Goal: Feedback & Contribution: Leave review/rating

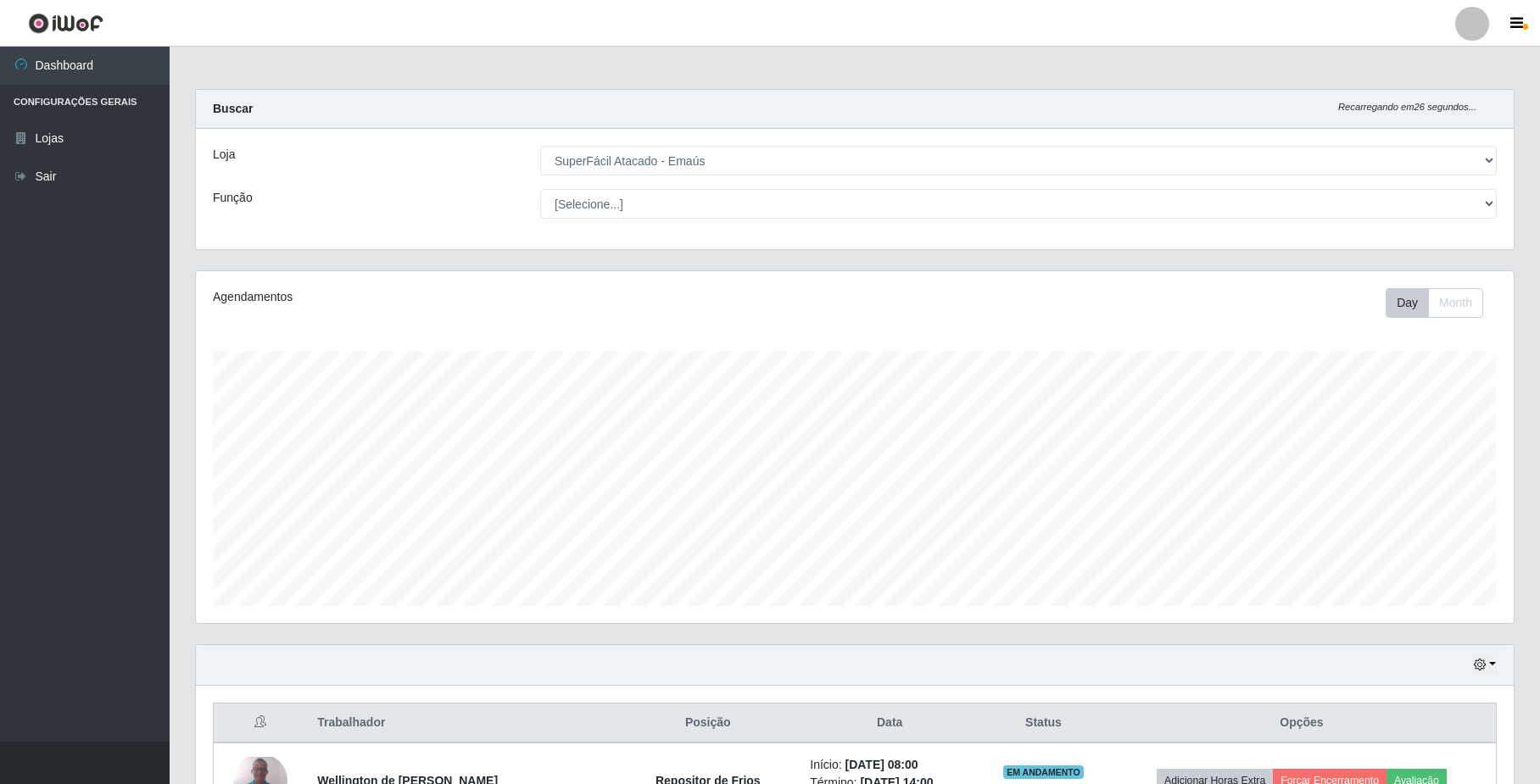
select select "407"
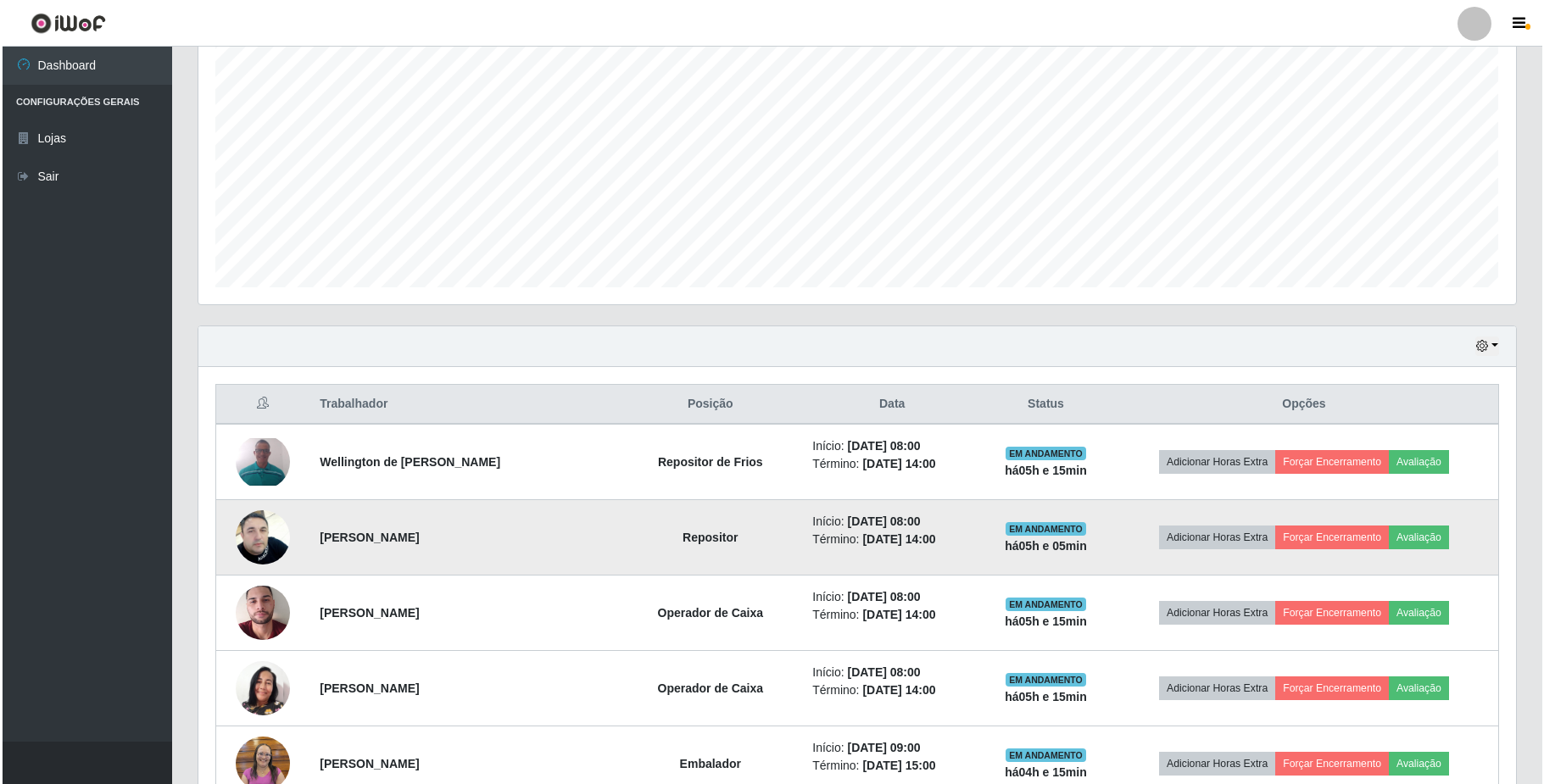
scroll to position [432, 0]
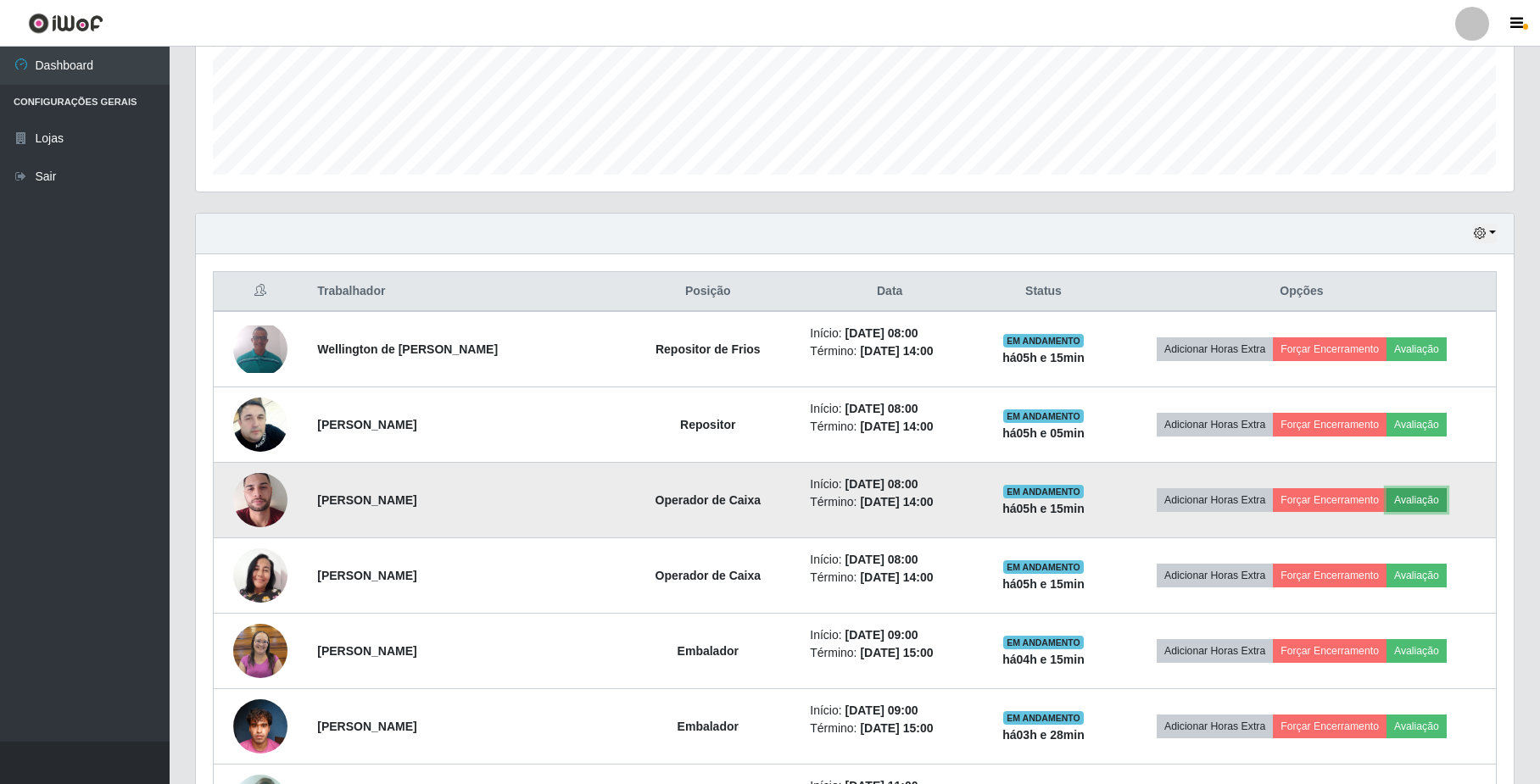
click at [1415, 502] on button "Avaliação" at bounding box center [1417, 500] width 61 height 24
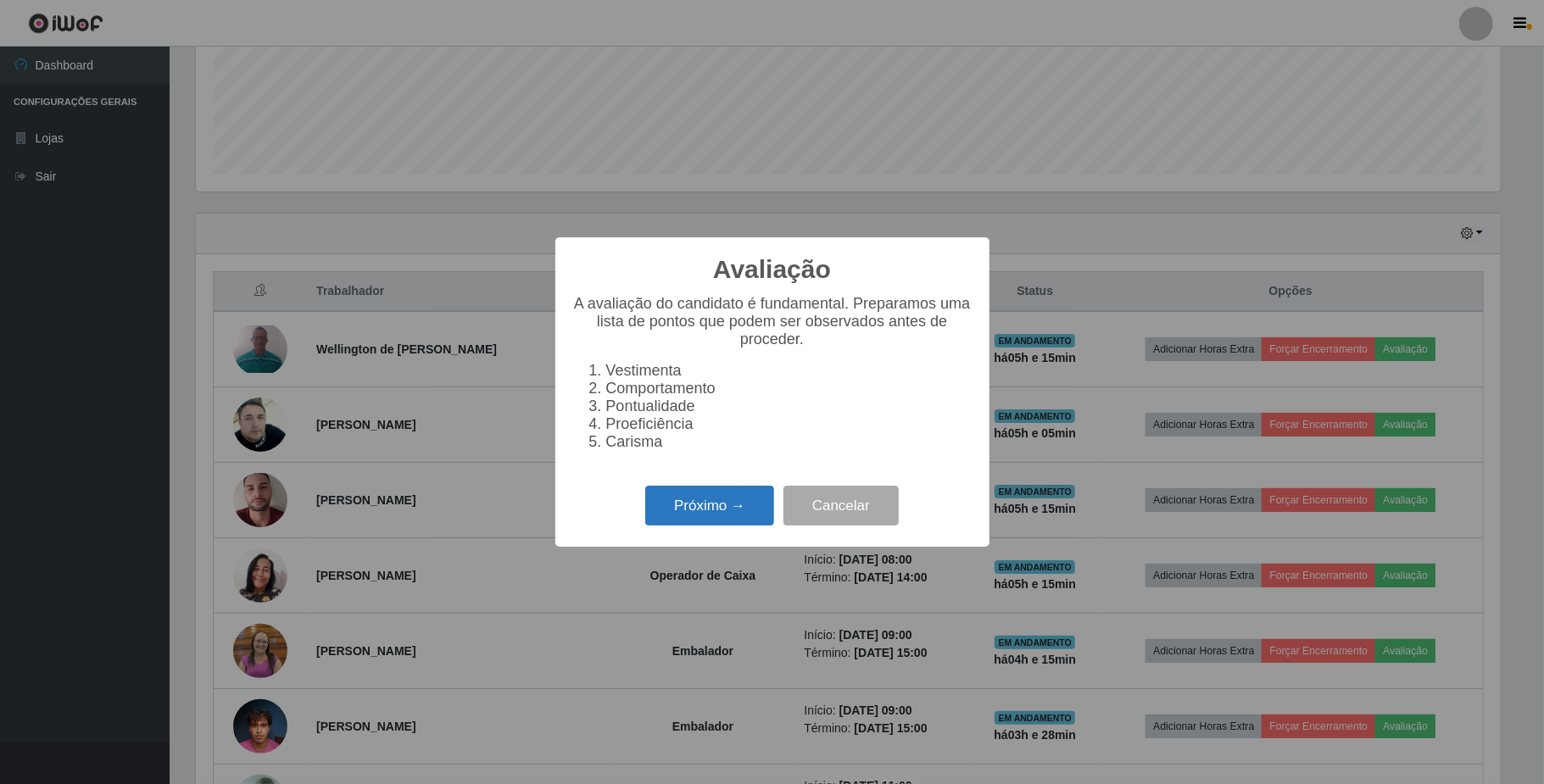
click at [712, 506] on button "Próximo →" at bounding box center [709, 505] width 129 height 40
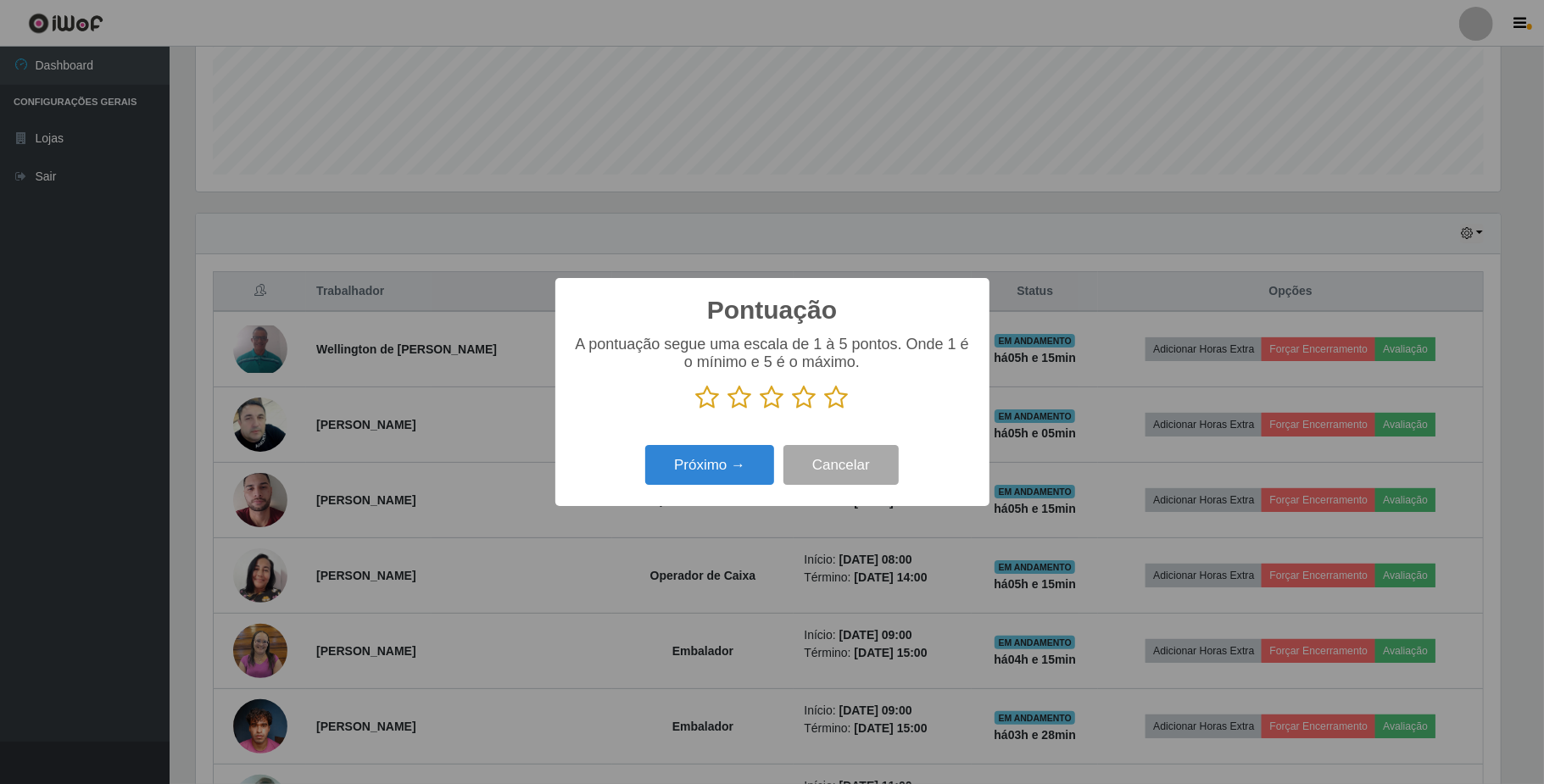
click at [808, 405] on icon at bounding box center [804, 397] width 24 height 26
click at [793, 410] on input "radio" at bounding box center [793, 410] width 0 height 0
click at [744, 458] on button "Próximo →" at bounding box center [709, 465] width 129 height 40
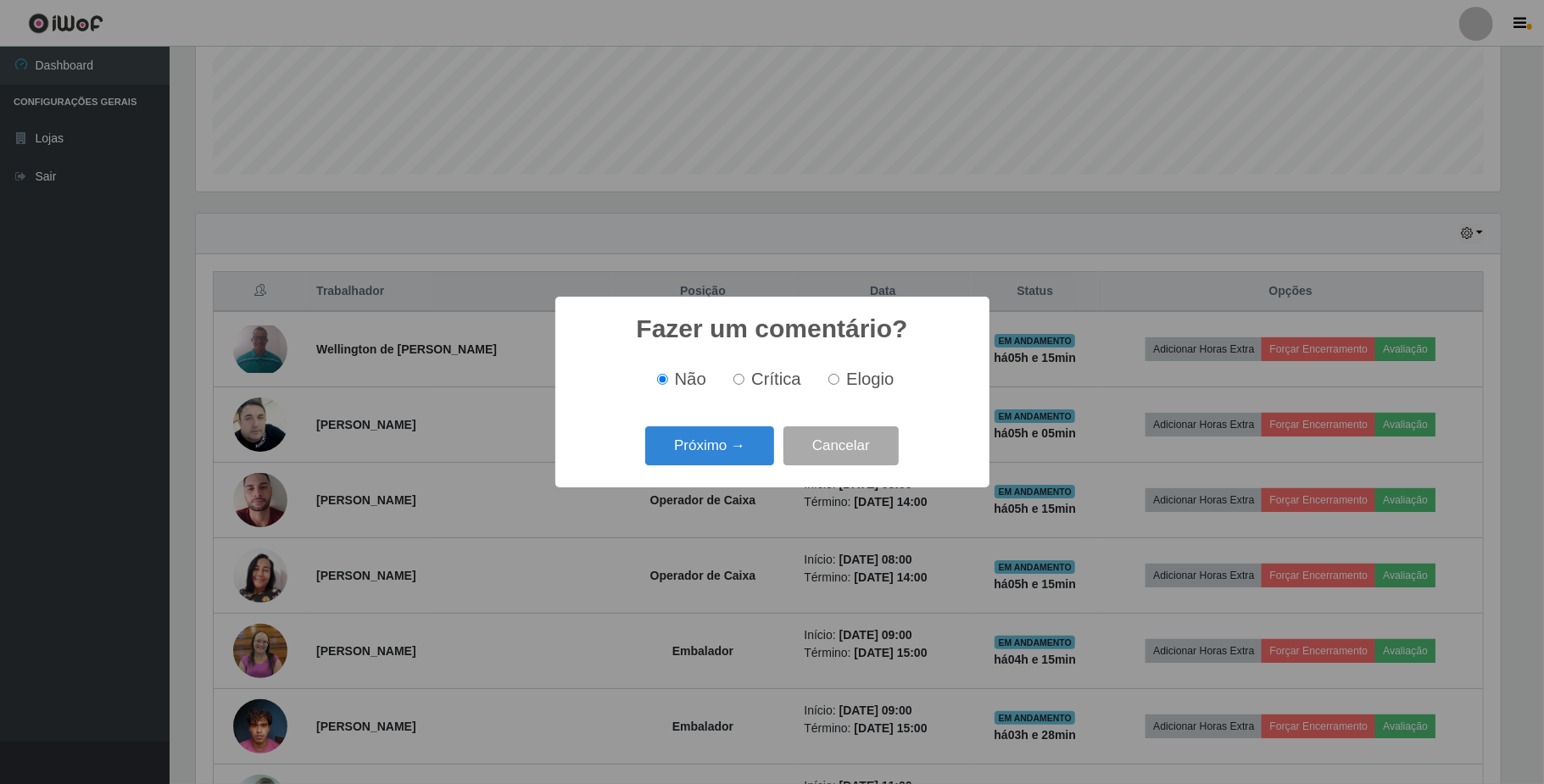
click at [834, 384] on input "Elogio" at bounding box center [834, 379] width 11 height 11
radio input "true"
click at [727, 452] on button "Próximo →" at bounding box center [709, 446] width 129 height 40
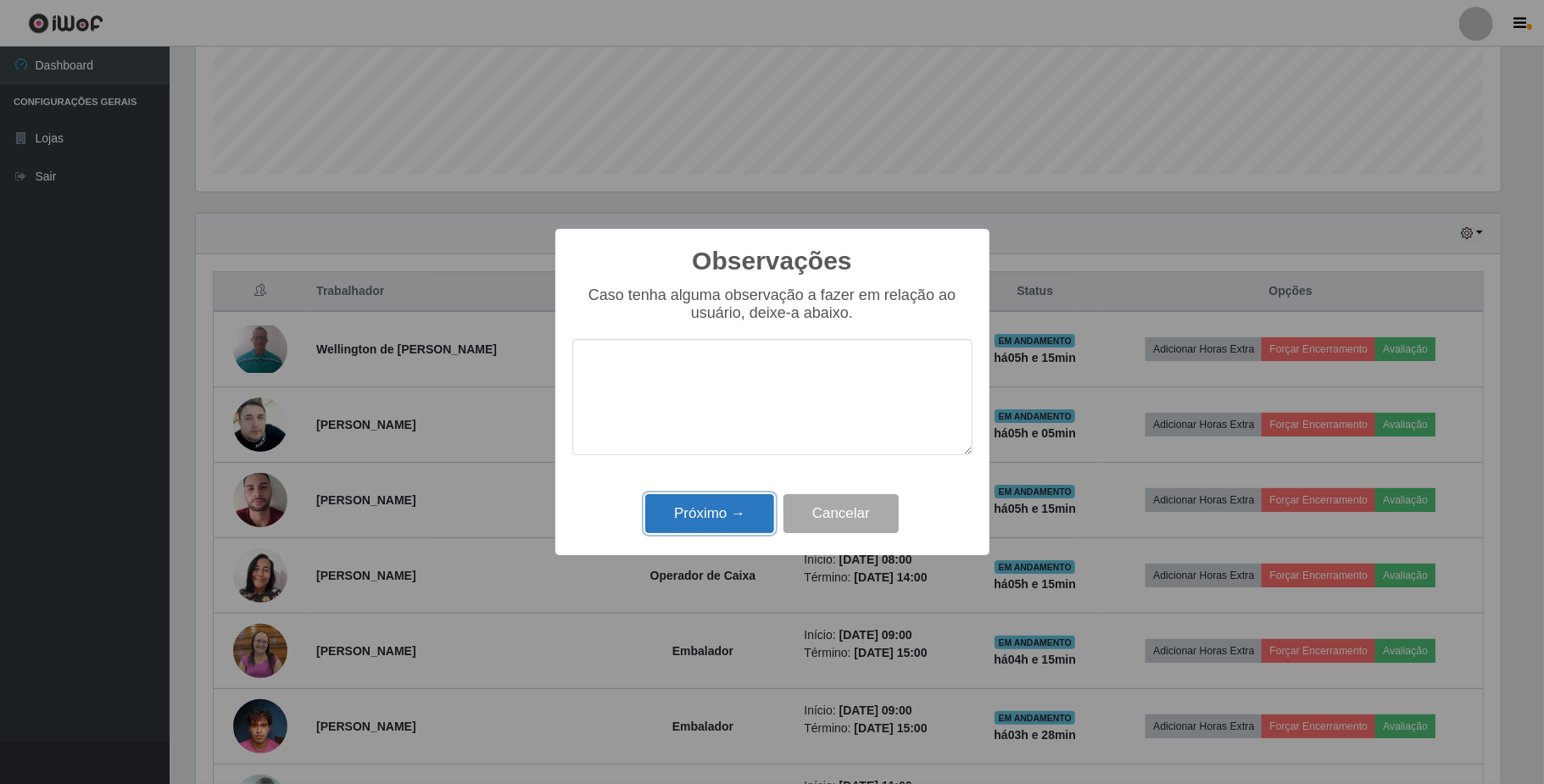
click at [700, 509] on button "Próximo →" at bounding box center [709, 513] width 129 height 40
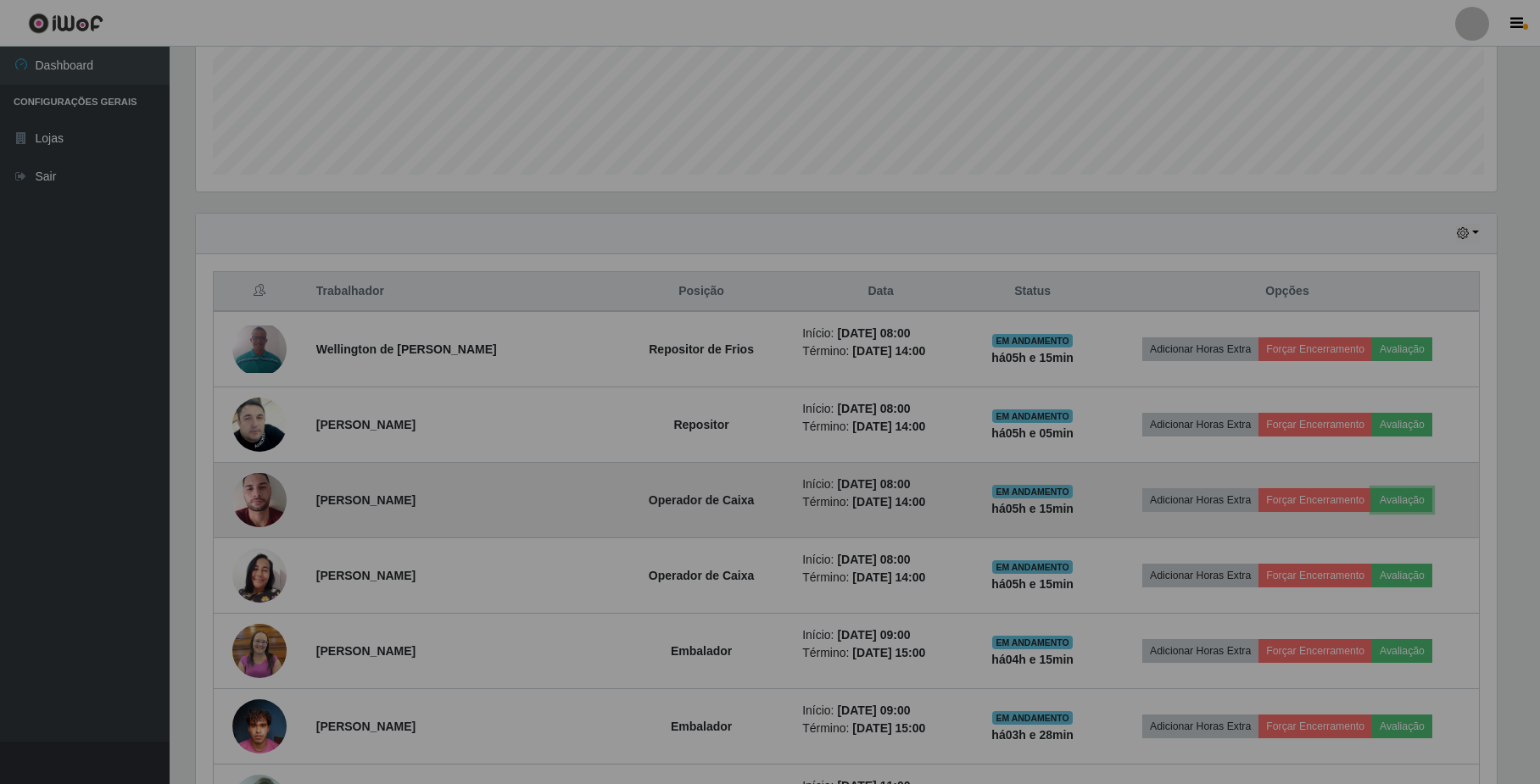
scroll to position [352, 1317]
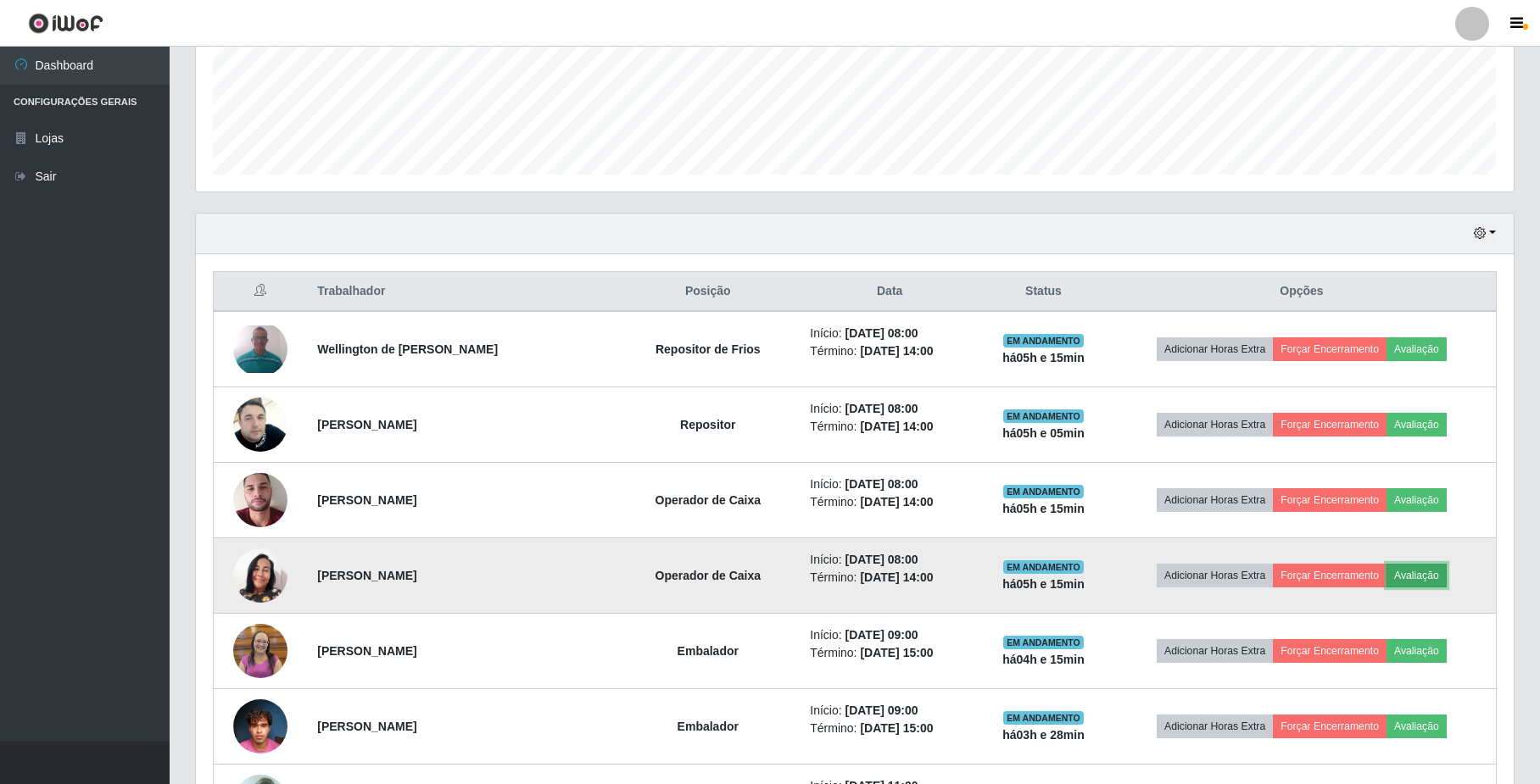
click at [1409, 574] on button "Avaliação" at bounding box center [1417, 575] width 61 height 24
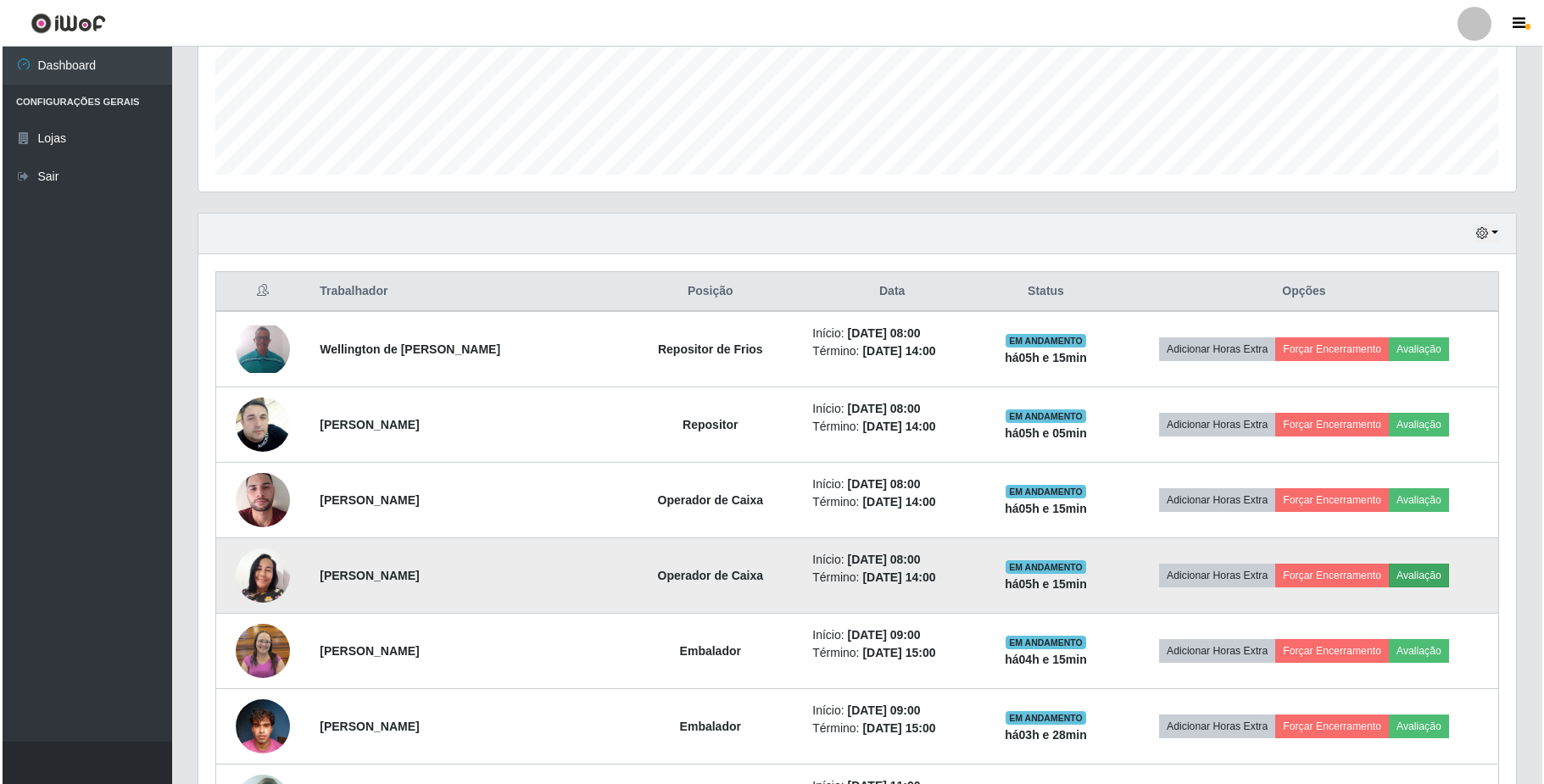
scroll to position [352, 1304]
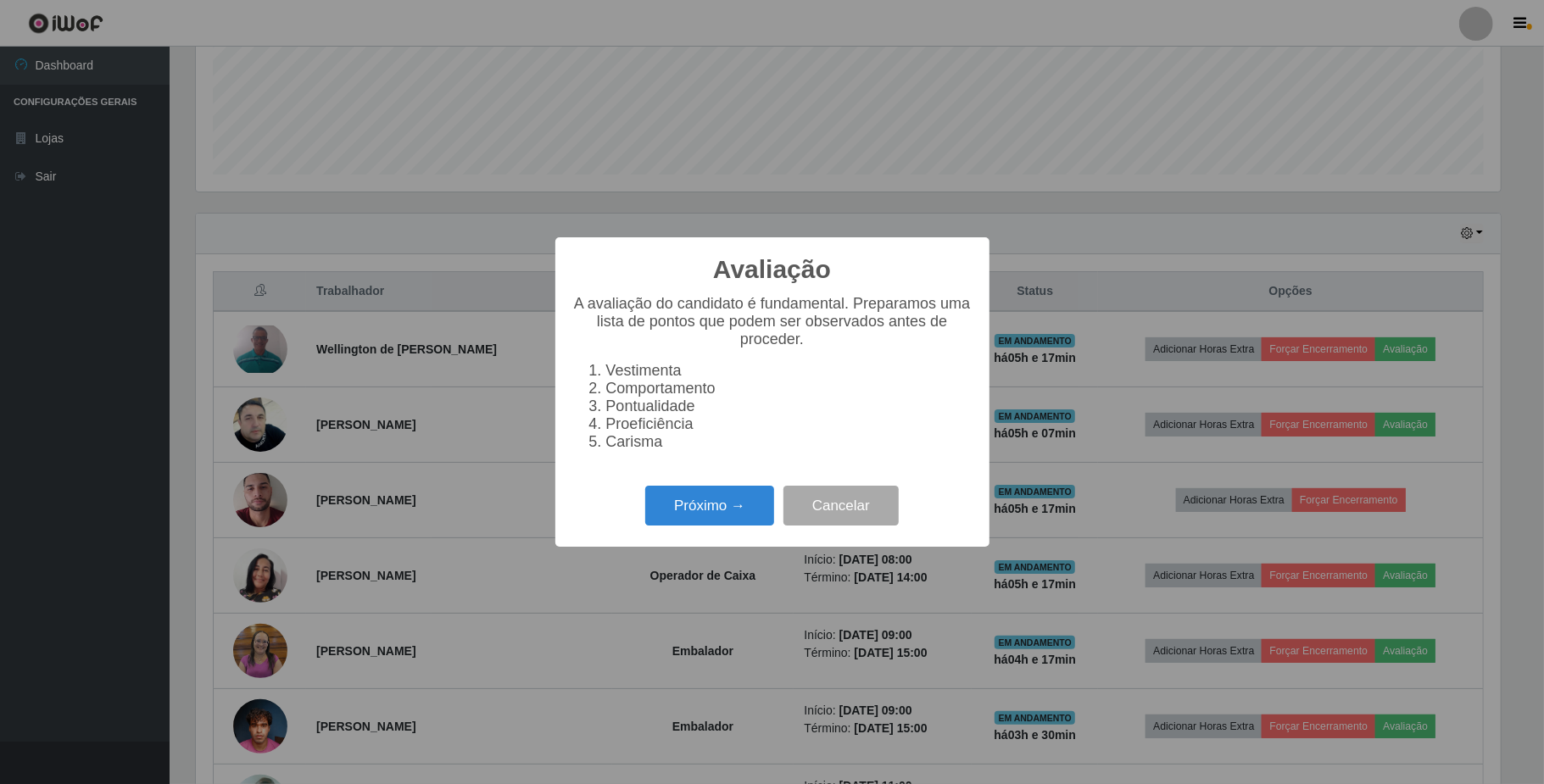
click at [763, 451] on li "Carisma" at bounding box center [789, 442] width 367 height 18
click at [730, 515] on button "Próximo →" at bounding box center [709, 505] width 129 height 40
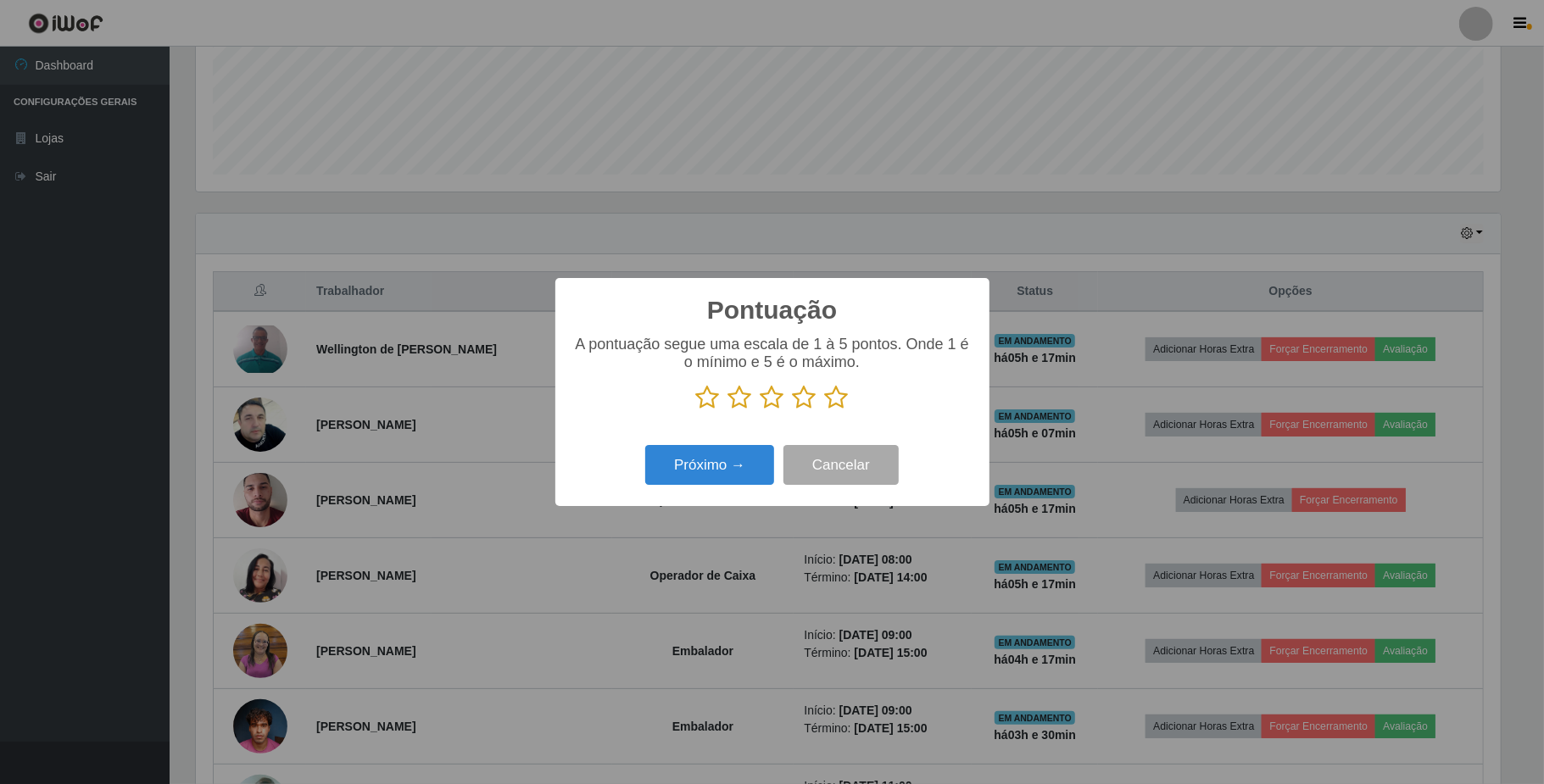
click at [716, 403] on icon at bounding box center [707, 397] width 24 height 26
click at [696, 410] on input "radio" at bounding box center [696, 410] width 0 height 0
click at [703, 456] on button "Próximo →" at bounding box center [709, 465] width 129 height 40
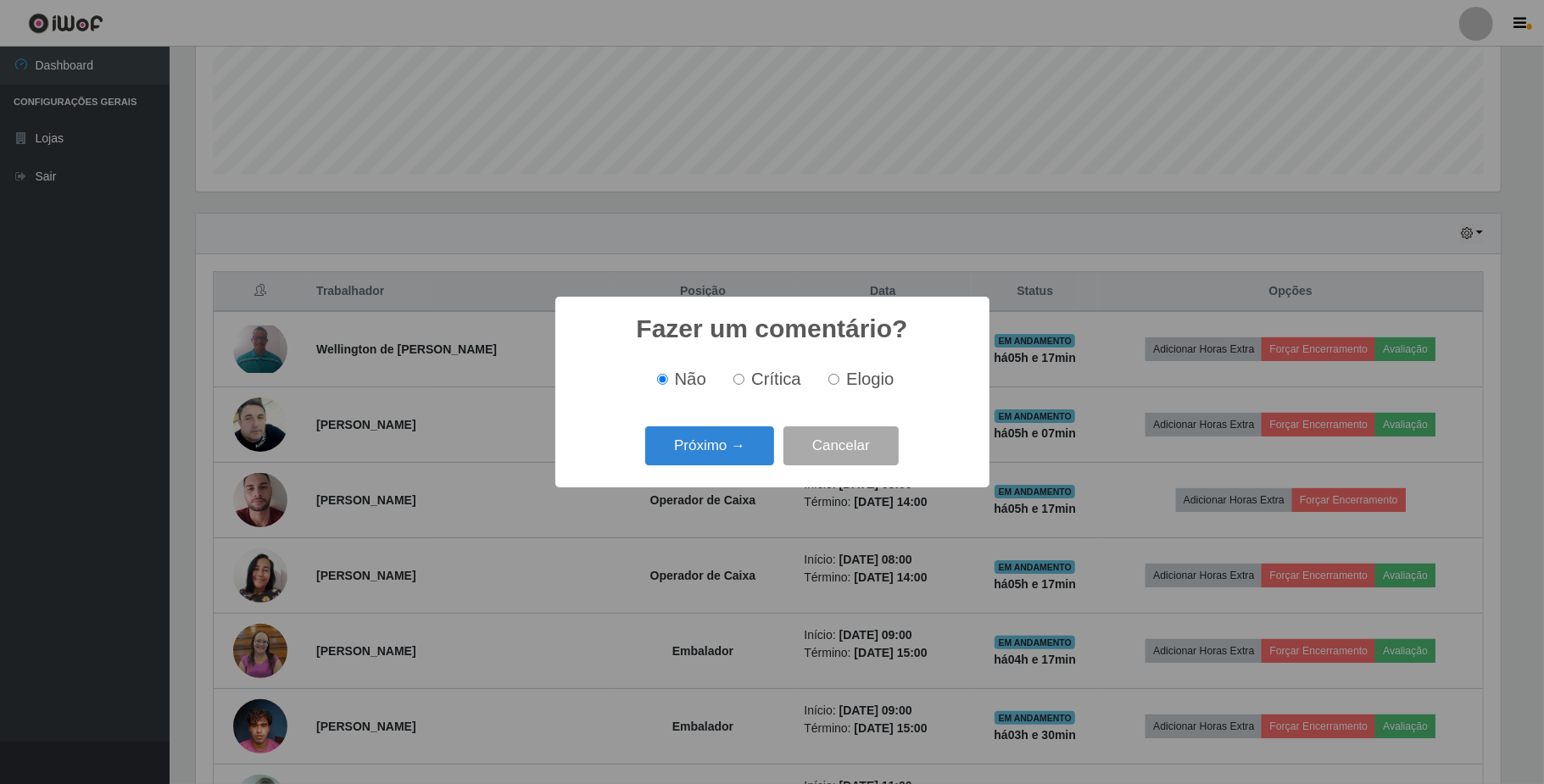
click at [743, 384] on input "Crítica" at bounding box center [739, 379] width 11 height 11
radio input "true"
click at [727, 435] on button "Próximo →" at bounding box center [709, 446] width 129 height 40
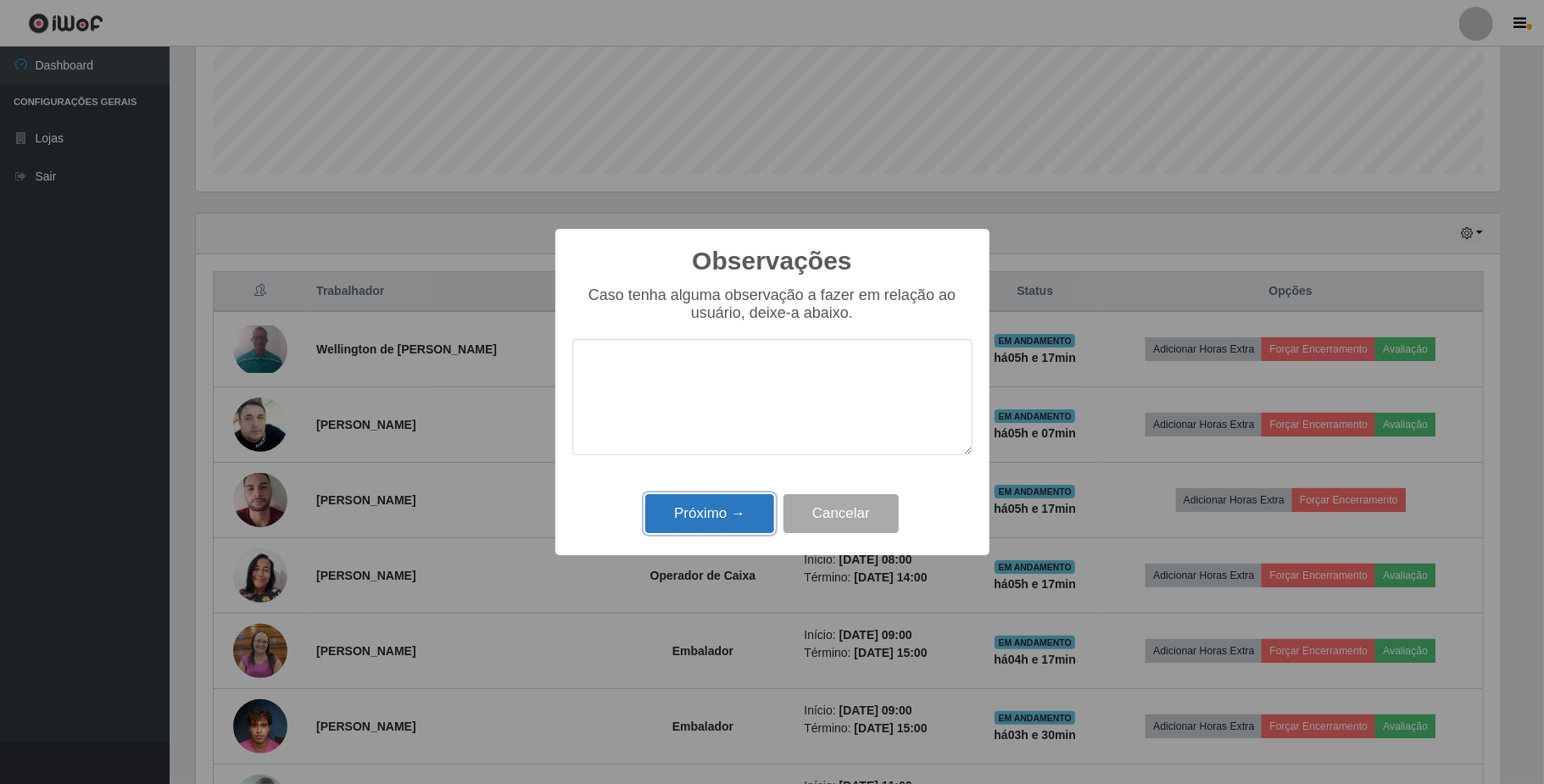
click at [716, 516] on button "Próximo →" at bounding box center [709, 513] width 129 height 40
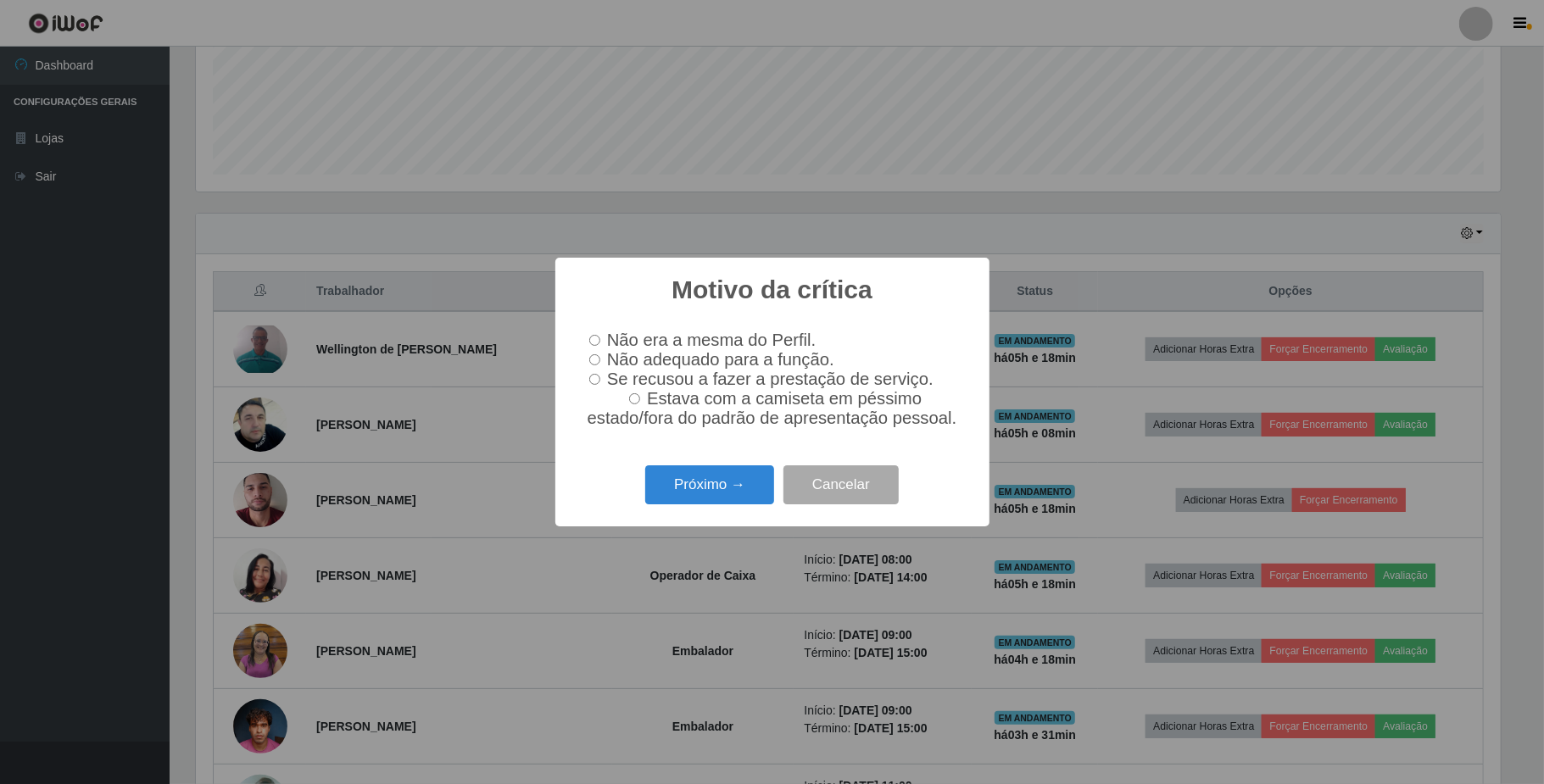
click at [594, 360] on input "Não adequado para a função." at bounding box center [594, 360] width 11 height 11
radio input "true"
click at [714, 483] on button "Próximo →" at bounding box center [709, 485] width 129 height 40
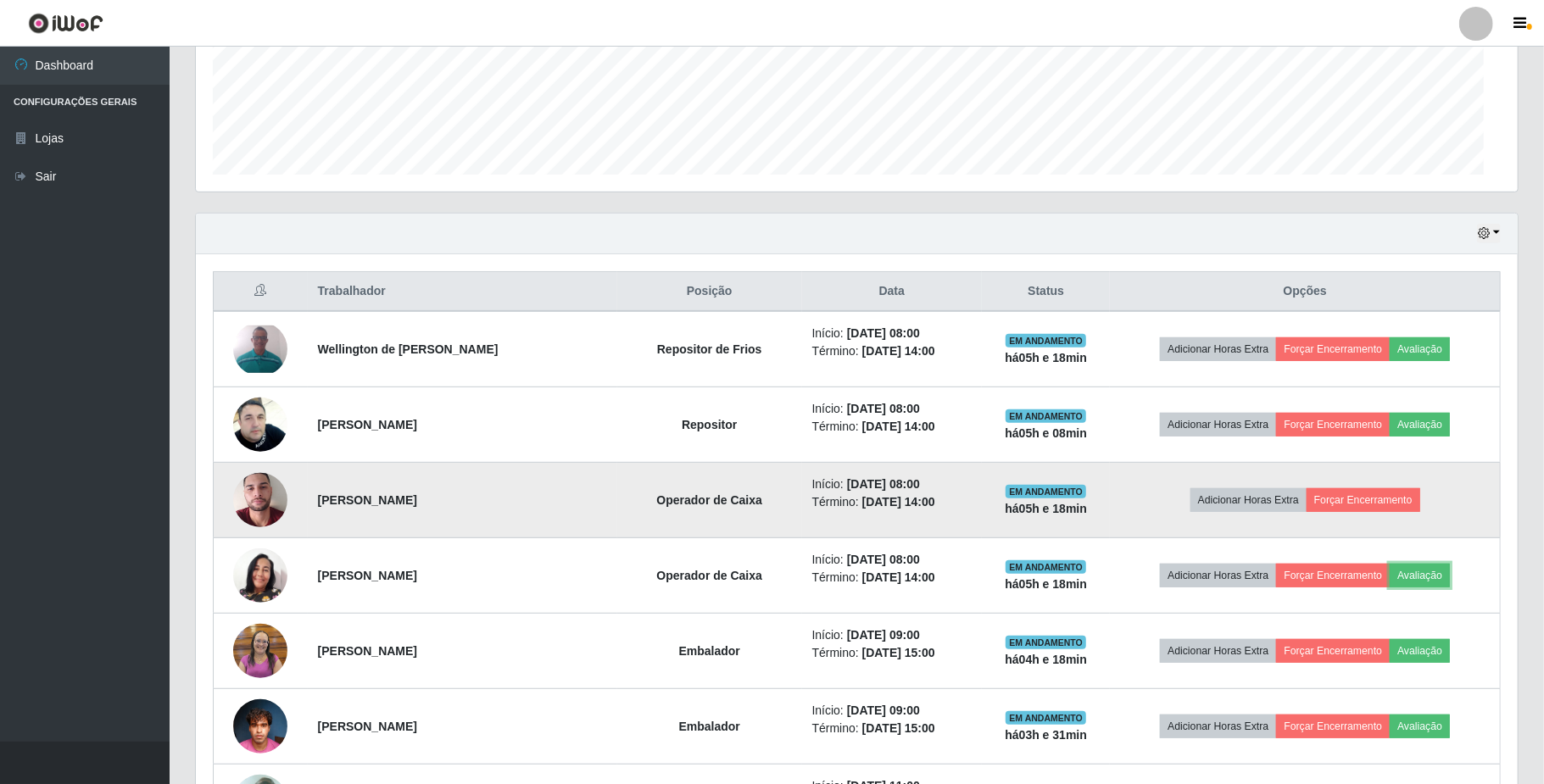
scroll to position [352, 1316]
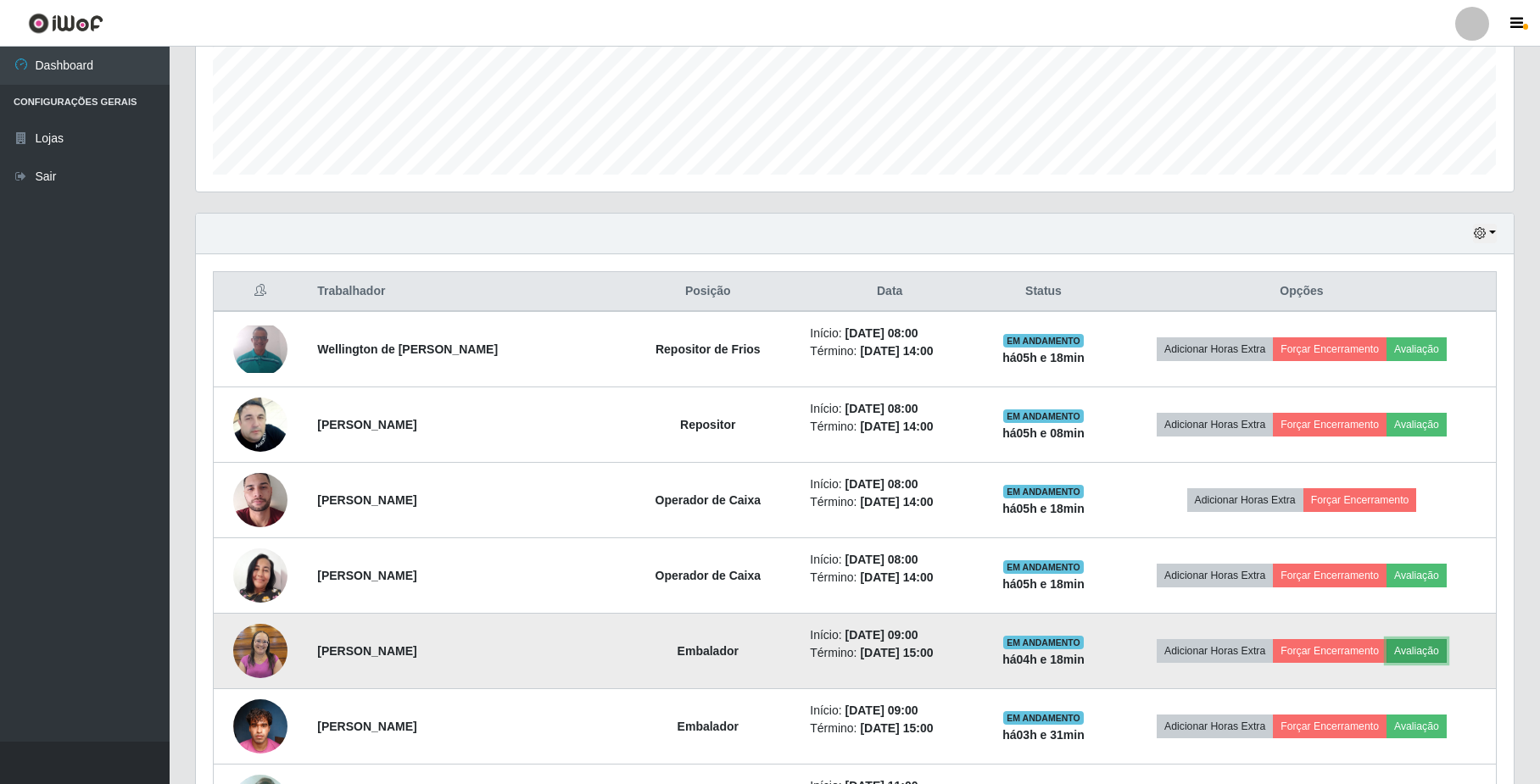
click at [1419, 654] on button "Avaliação" at bounding box center [1417, 651] width 61 height 24
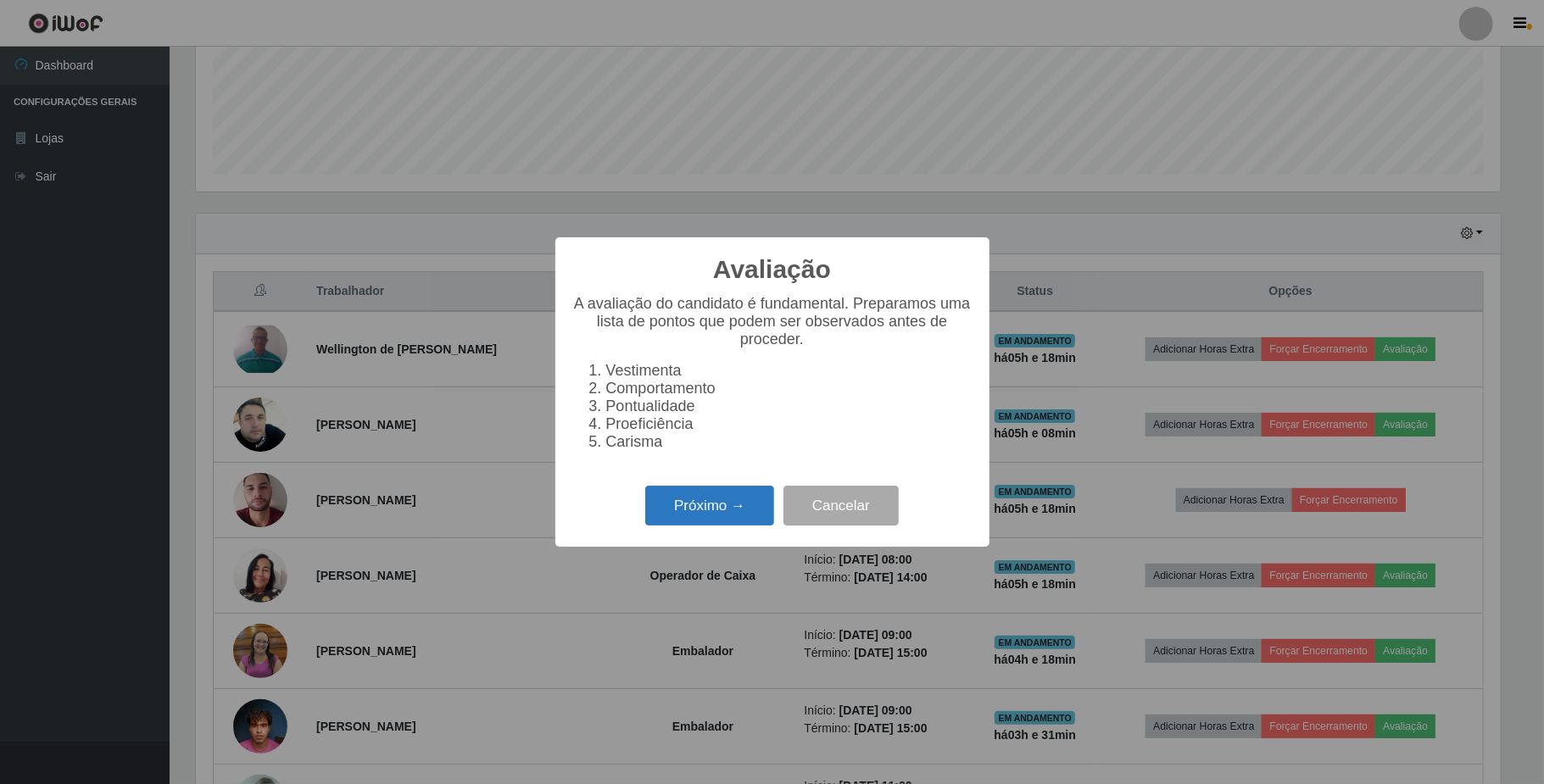
click at [732, 512] on button "Próximo →" at bounding box center [709, 505] width 129 height 40
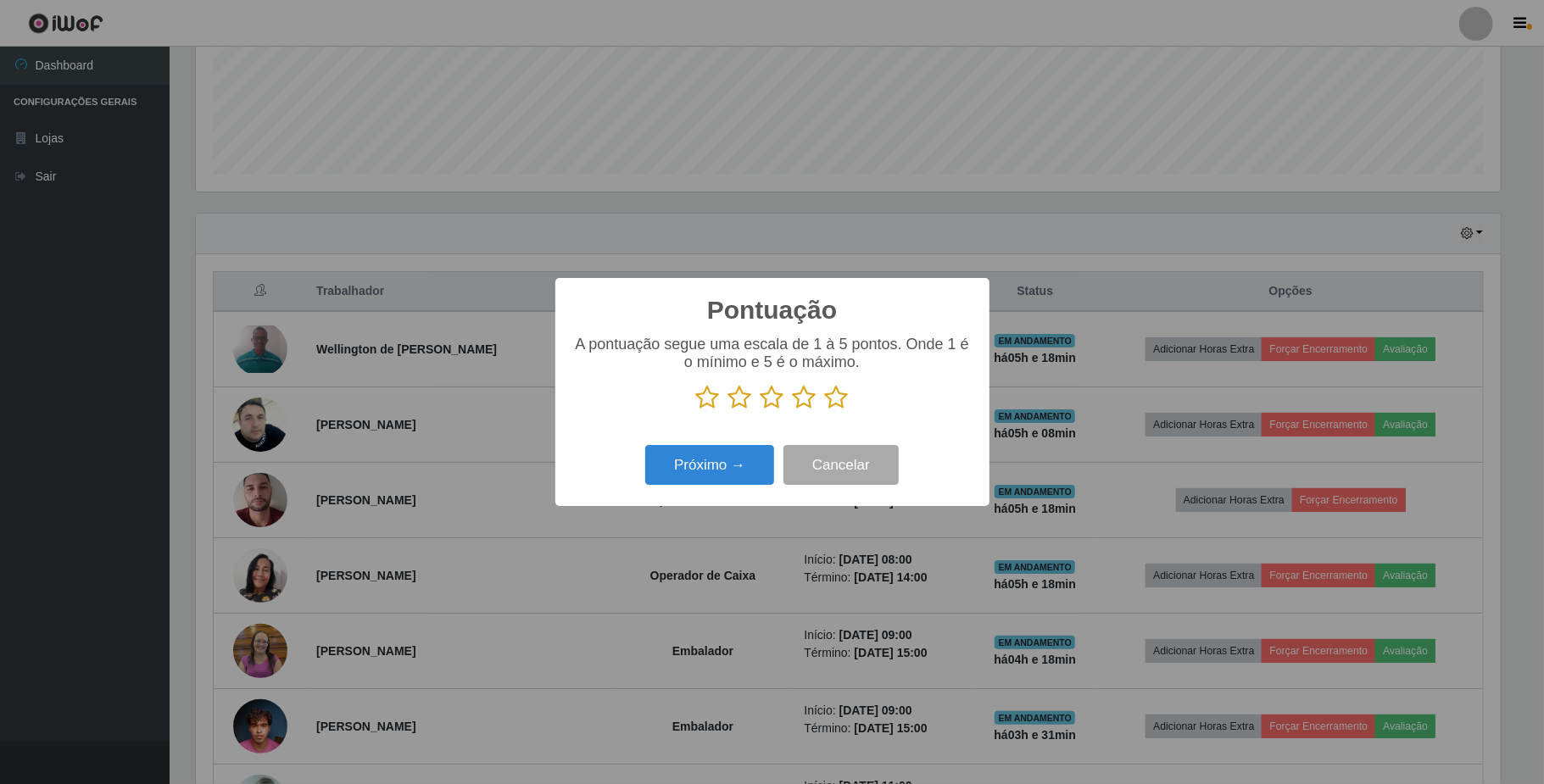
scroll to position [847387, 846450]
click at [802, 392] on icon at bounding box center [804, 397] width 24 height 26
click at [793, 410] on input "radio" at bounding box center [793, 410] width 0 height 0
click at [744, 470] on button "Próximo →" at bounding box center [709, 465] width 129 height 40
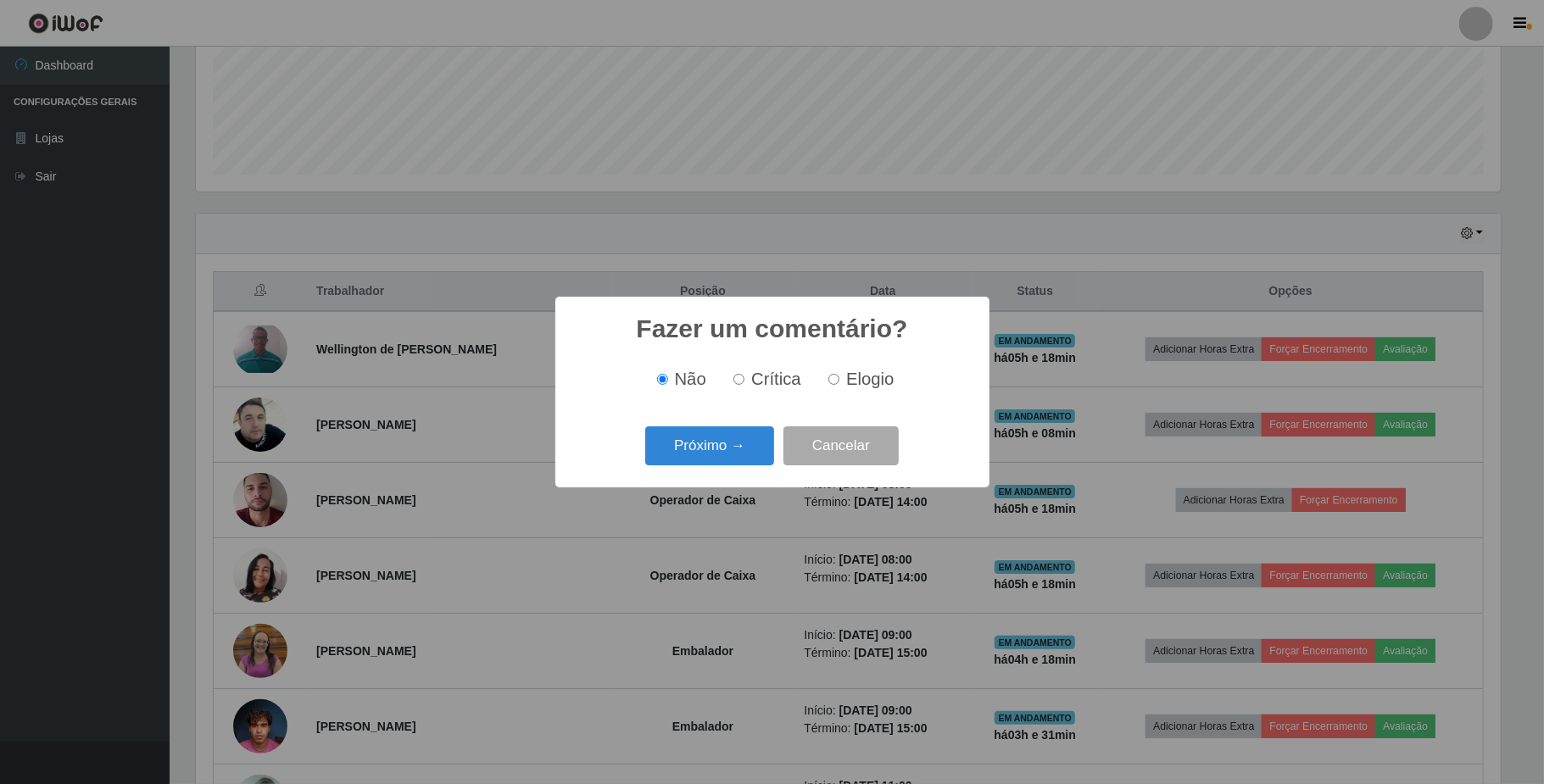
drag, startPoint x: 835, startPoint y: 376, endPoint x: 800, endPoint y: 410, distance: 48.8
click at [835, 377] on input "Elogio" at bounding box center [834, 379] width 11 height 11
radio input "true"
click at [743, 465] on button "Próximo →" at bounding box center [709, 446] width 129 height 40
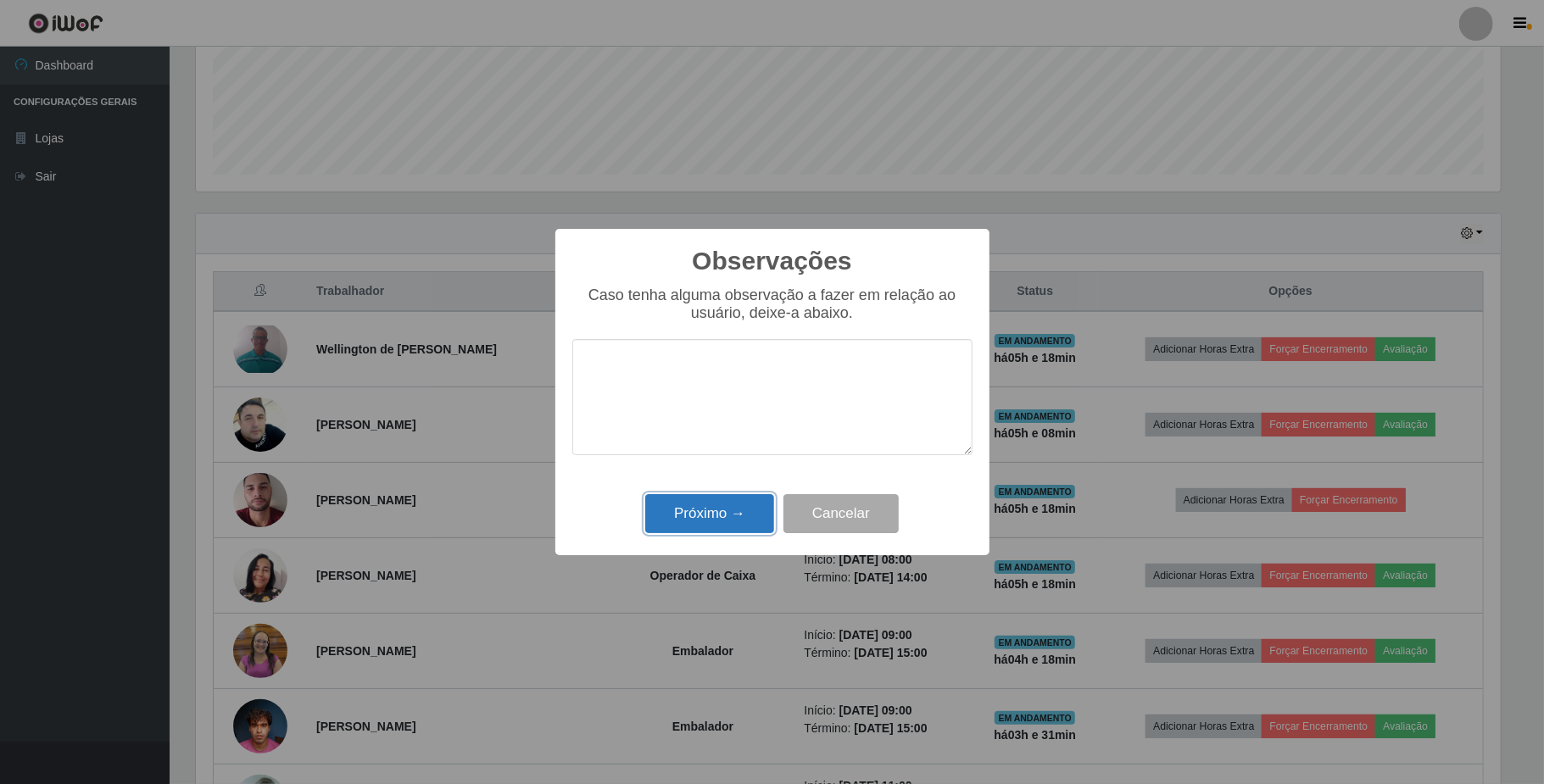
click at [712, 513] on button "Próximo →" at bounding box center [709, 513] width 129 height 40
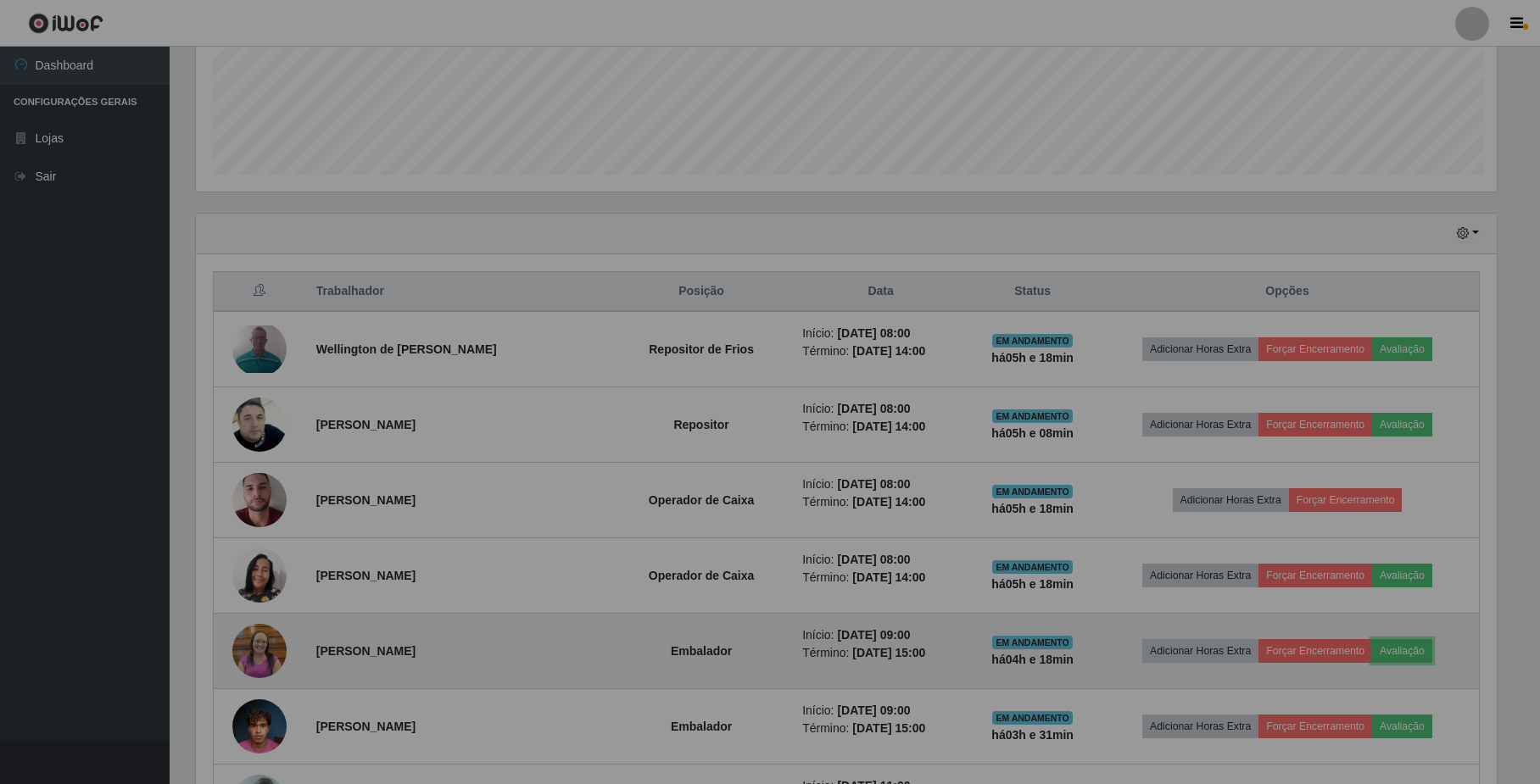
scroll to position [352, 1317]
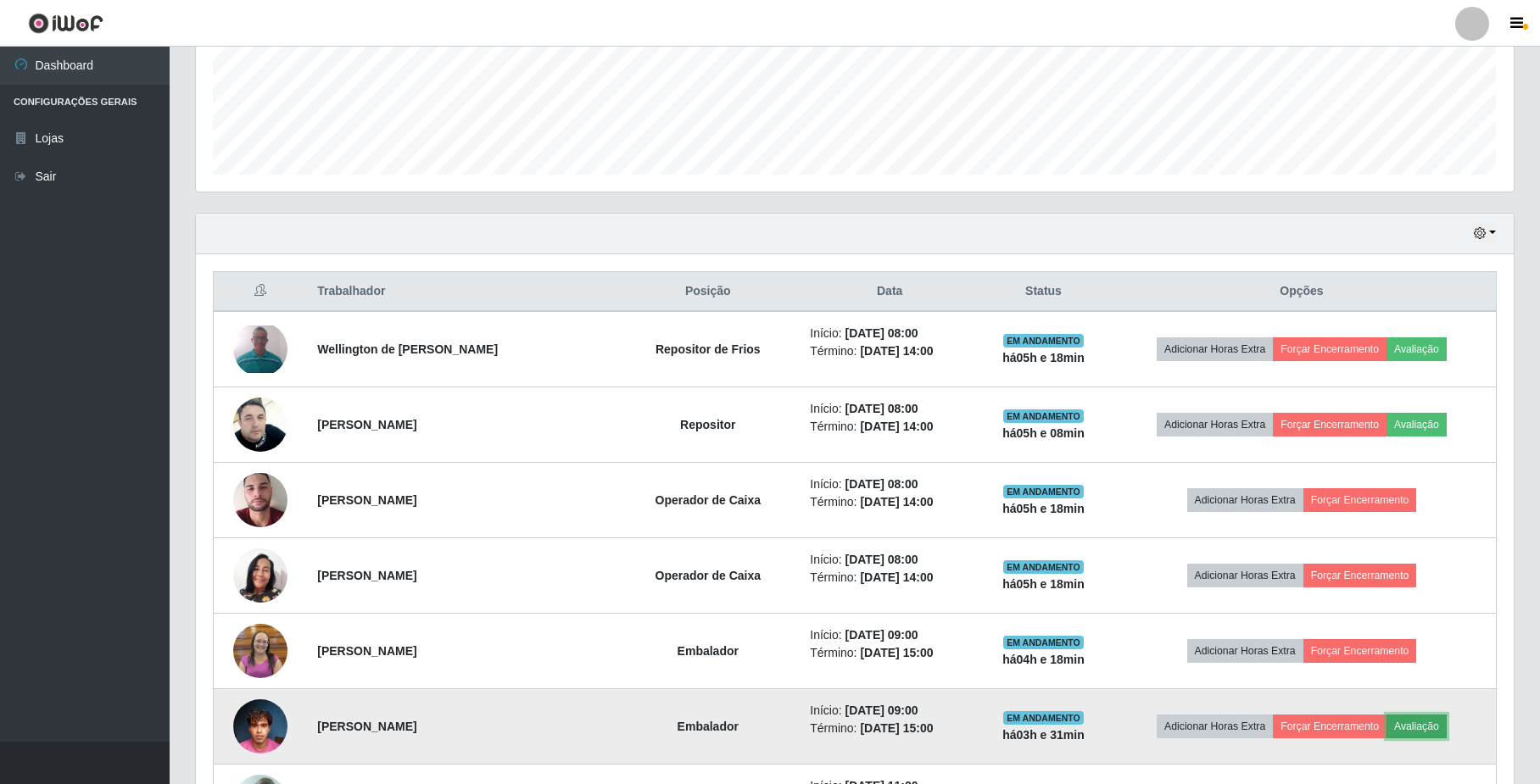
click at [1422, 732] on button "Avaliação" at bounding box center [1417, 726] width 61 height 24
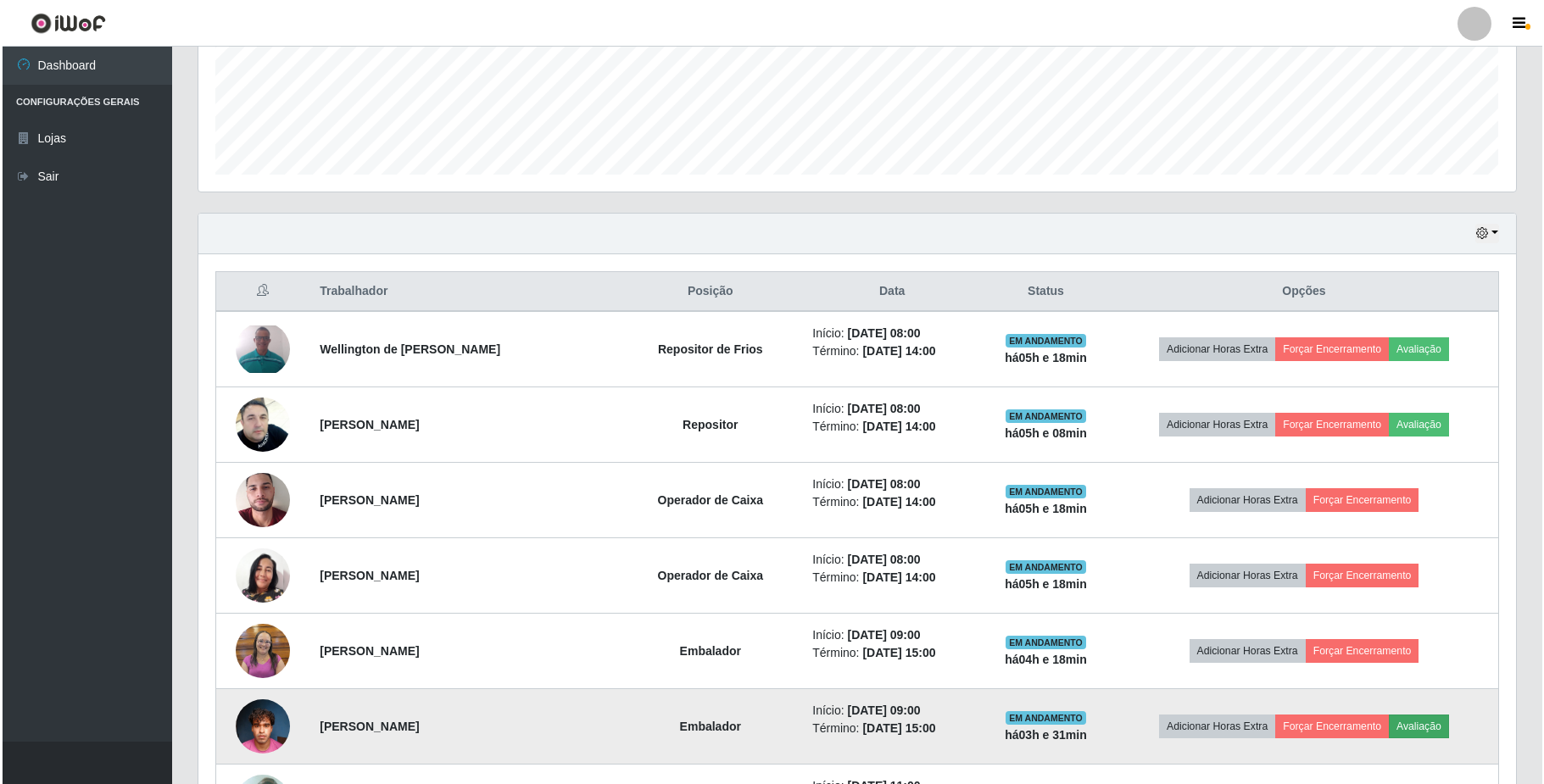
scroll to position [352, 1304]
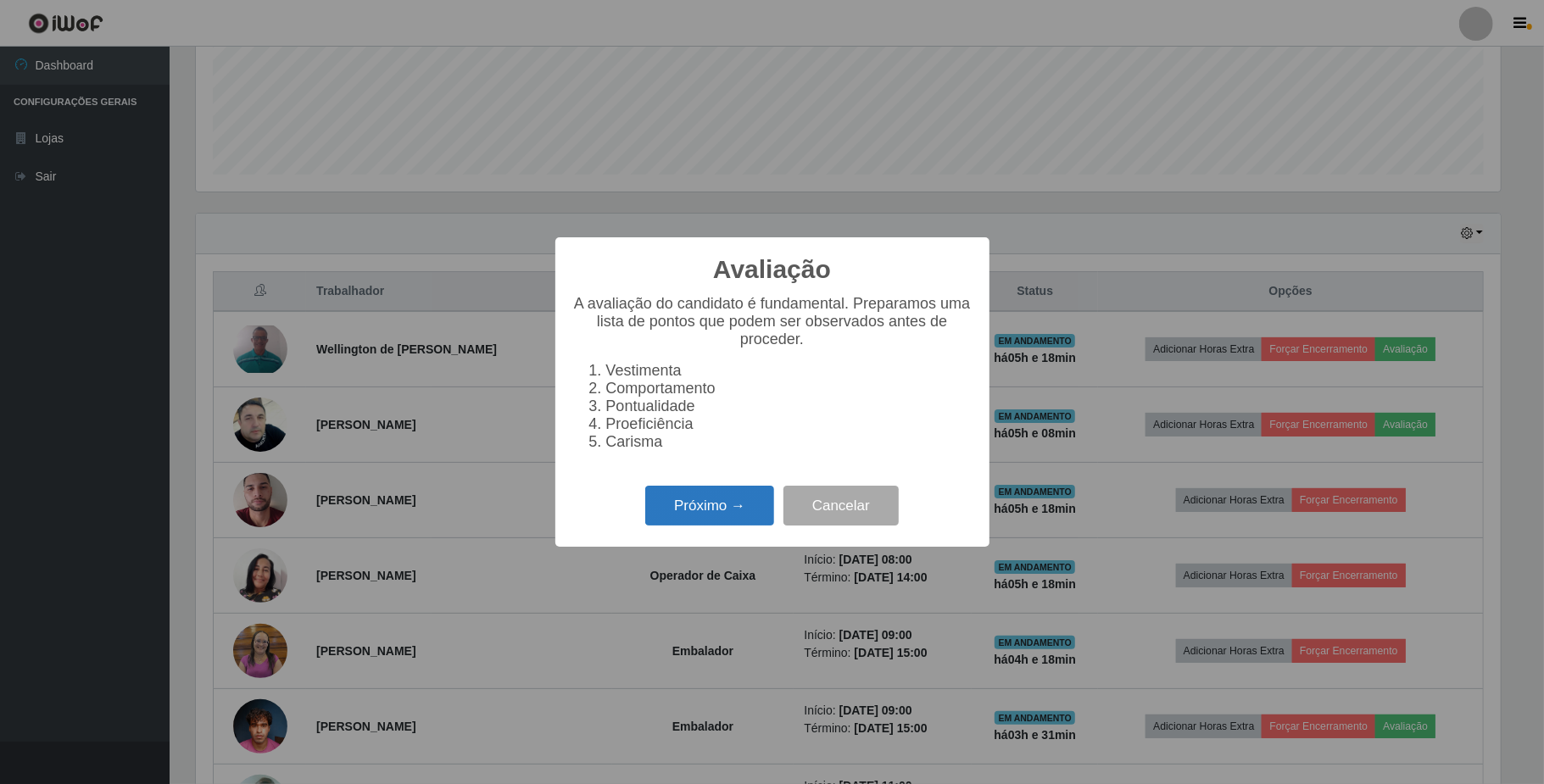
click at [697, 509] on button "Próximo →" at bounding box center [709, 505] width 129 height 40
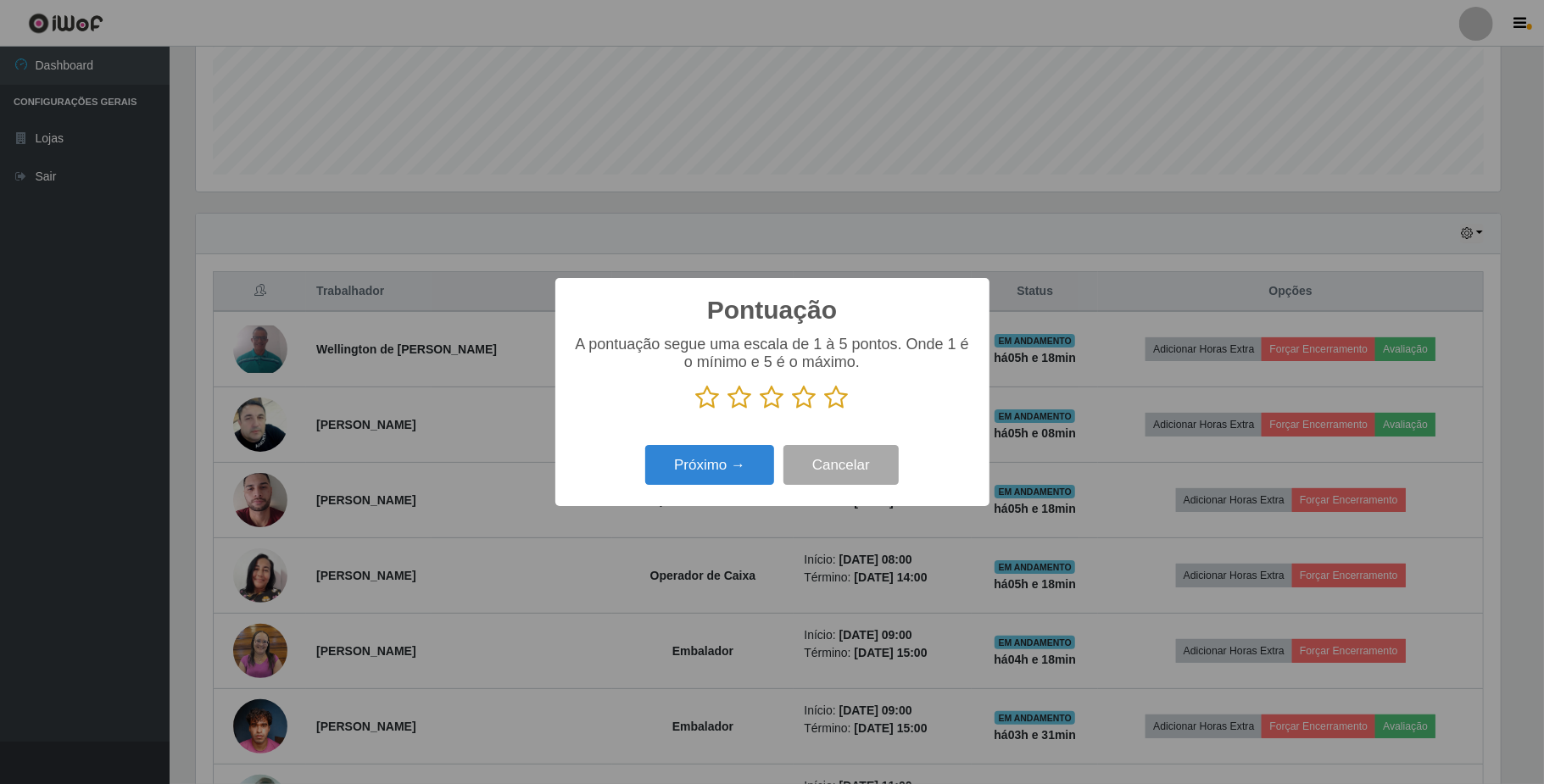
click at [800, 404] on icon at bounding box center [804, 397] width 24 height 26
click at [793, 410] on input "radio" at bounding box center [793, 410] width 0 height 0
click at [767, 457] on button "Próximo →" at bounding box center [709, 465] width 129 height 40
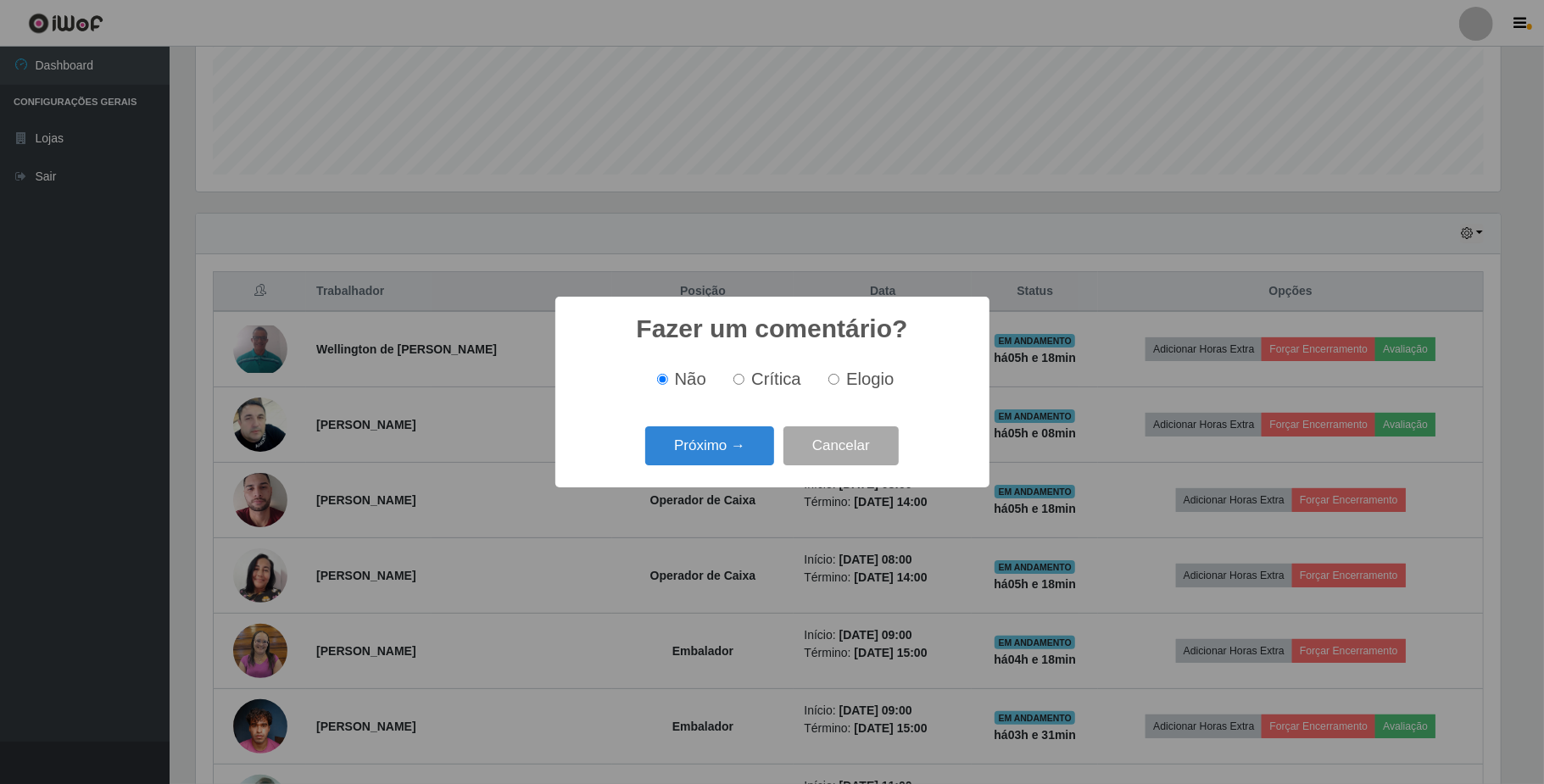
click at [832, 376] on input "Elogio" at bounding box center [834, 379] width 11 height 11
radio input "true"
click at [743, 444] on button "Próximo →" at bounding box center [709, 446] width 129 height 40
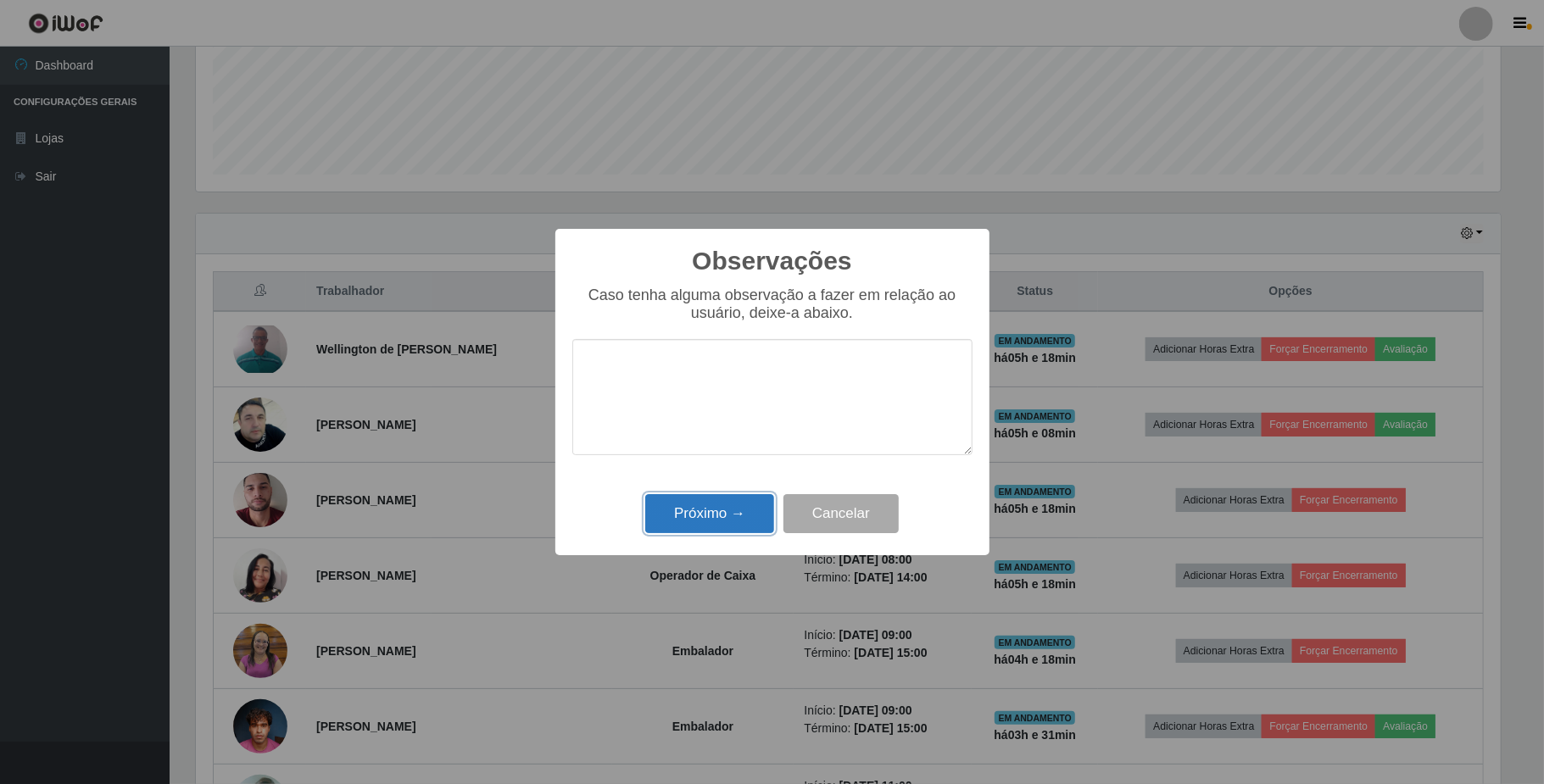
click at [717, 507] on button "Próximo →" at bounding box center [709, 513] width 129 height 40
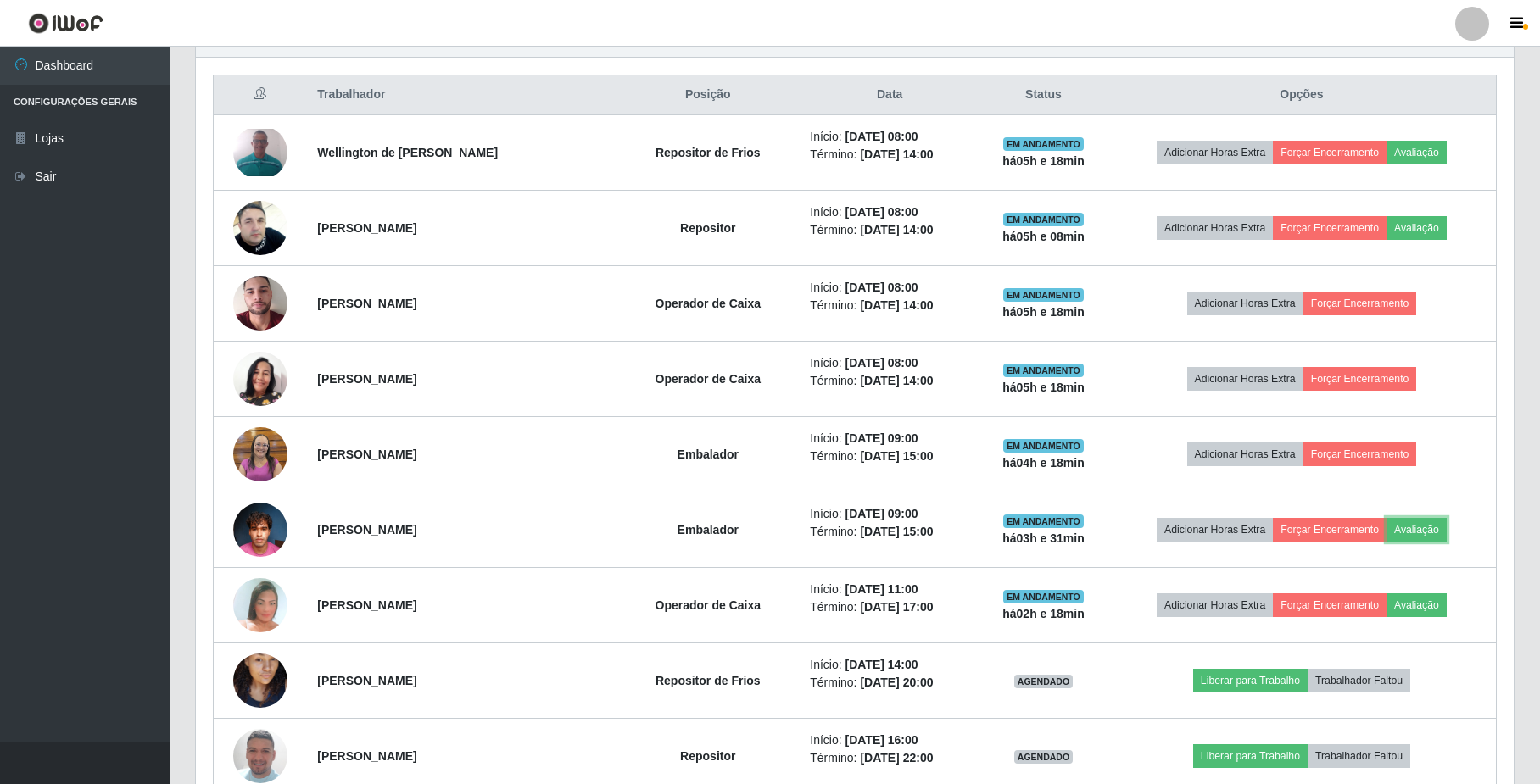
scroll to position [658, 0]
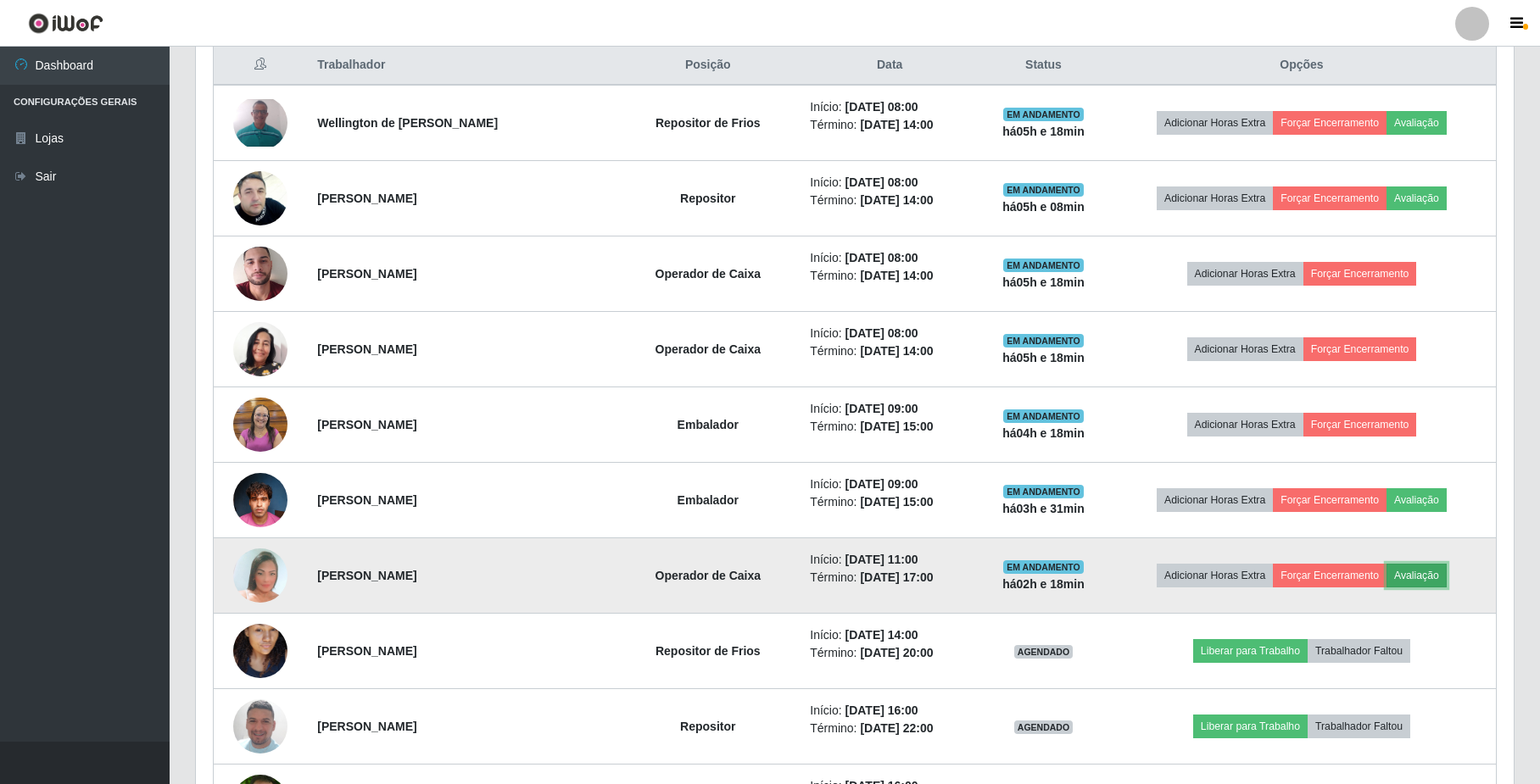
click at [1439, 587] on button "Avaliação" at bounding box center [1417, 575] width 61 height 24
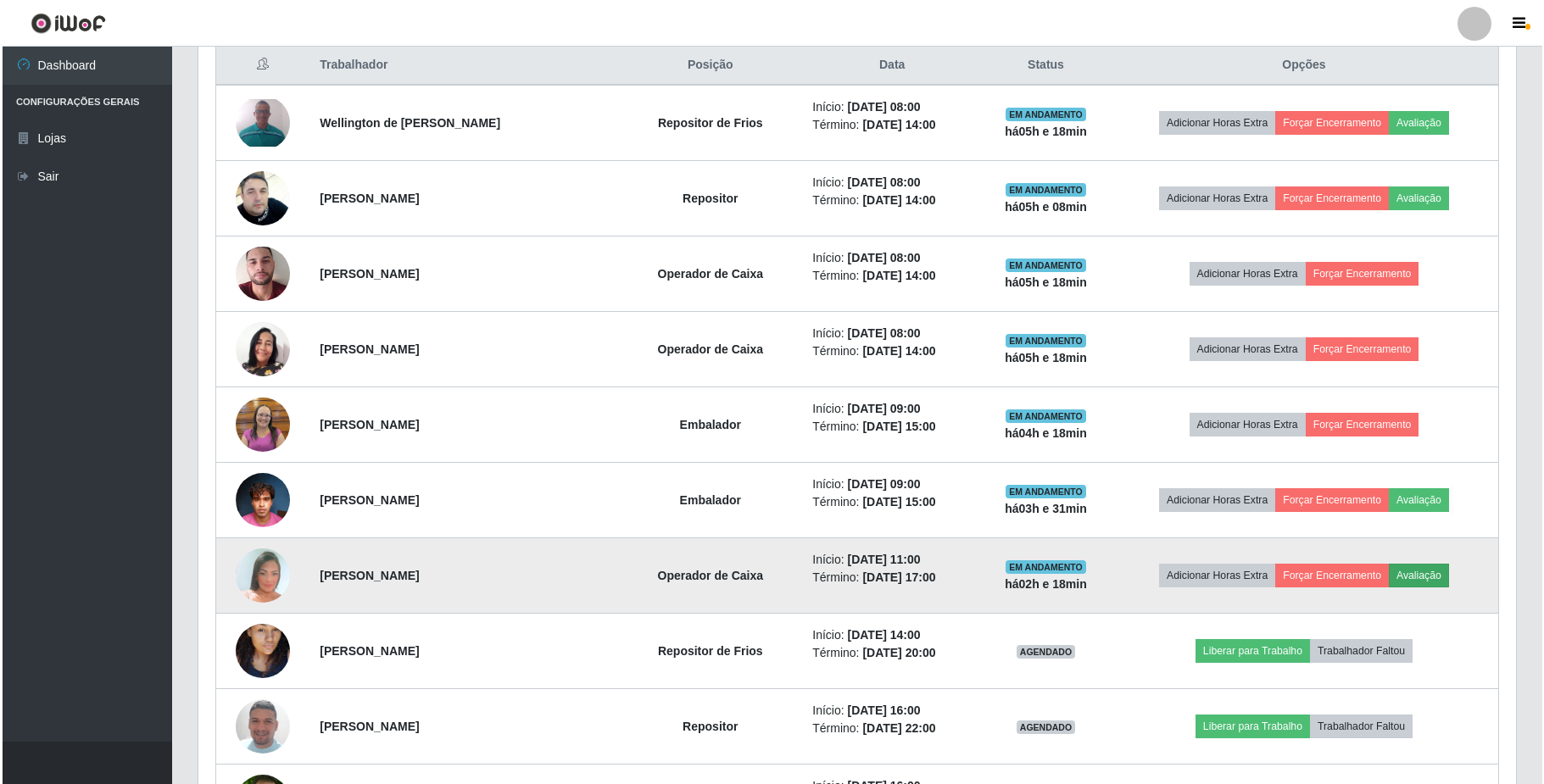
scroll to position [352, 1304]
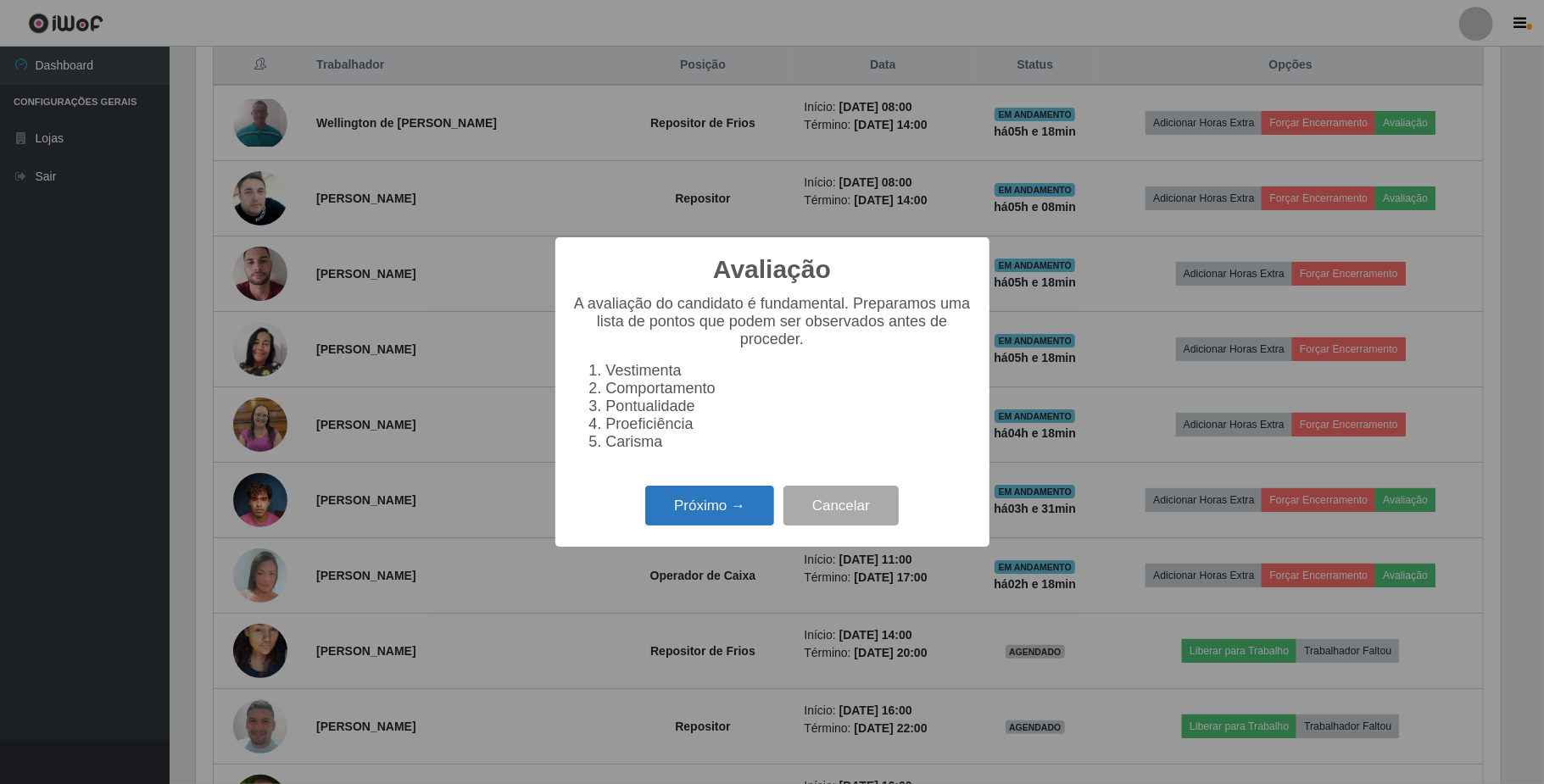
click at [746, 503] on button "Próximo →" at bounding box center [709, 505] width 129 height 40
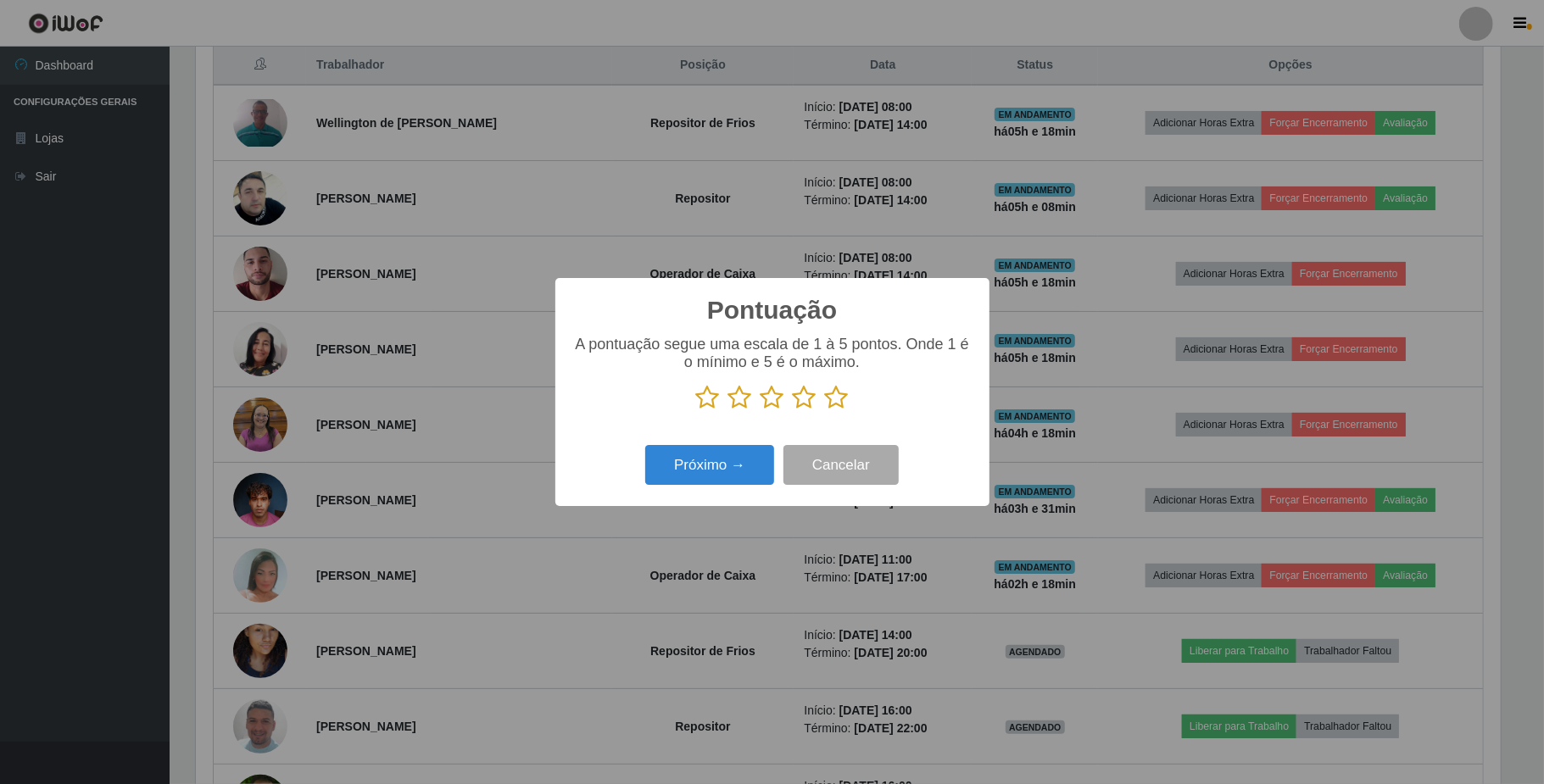
click at [800, 393] on icon at bounding box center [804, 397] width 24 height 26
click at [793, 410] on input "radio" at bounding box center [793, 410] width 0 height 0
click at [743, 462] on button "Próximo →" at bounding box center [709, 465] width 129 height 40
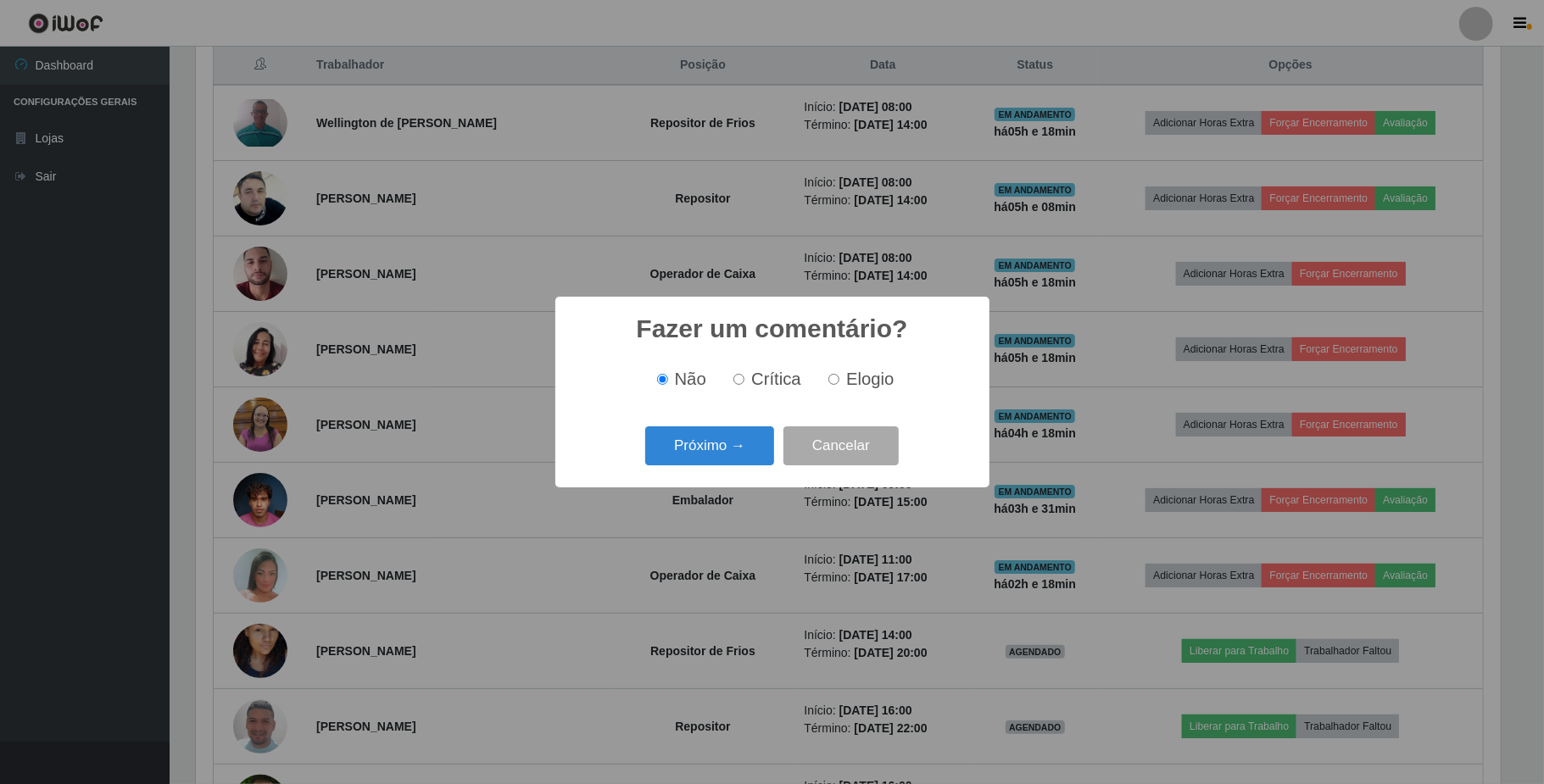
click at [839, 382] on label "Elogio" at bounding box center [857, 379] width 72 height 20
click at [839, 382] on input "Elogio" at bounding box center [834, 379] width 11 height 11
radio input "true"
click at [734, 445] on button "Próximo →" at bounding box center [709, 446] width 129 height 40
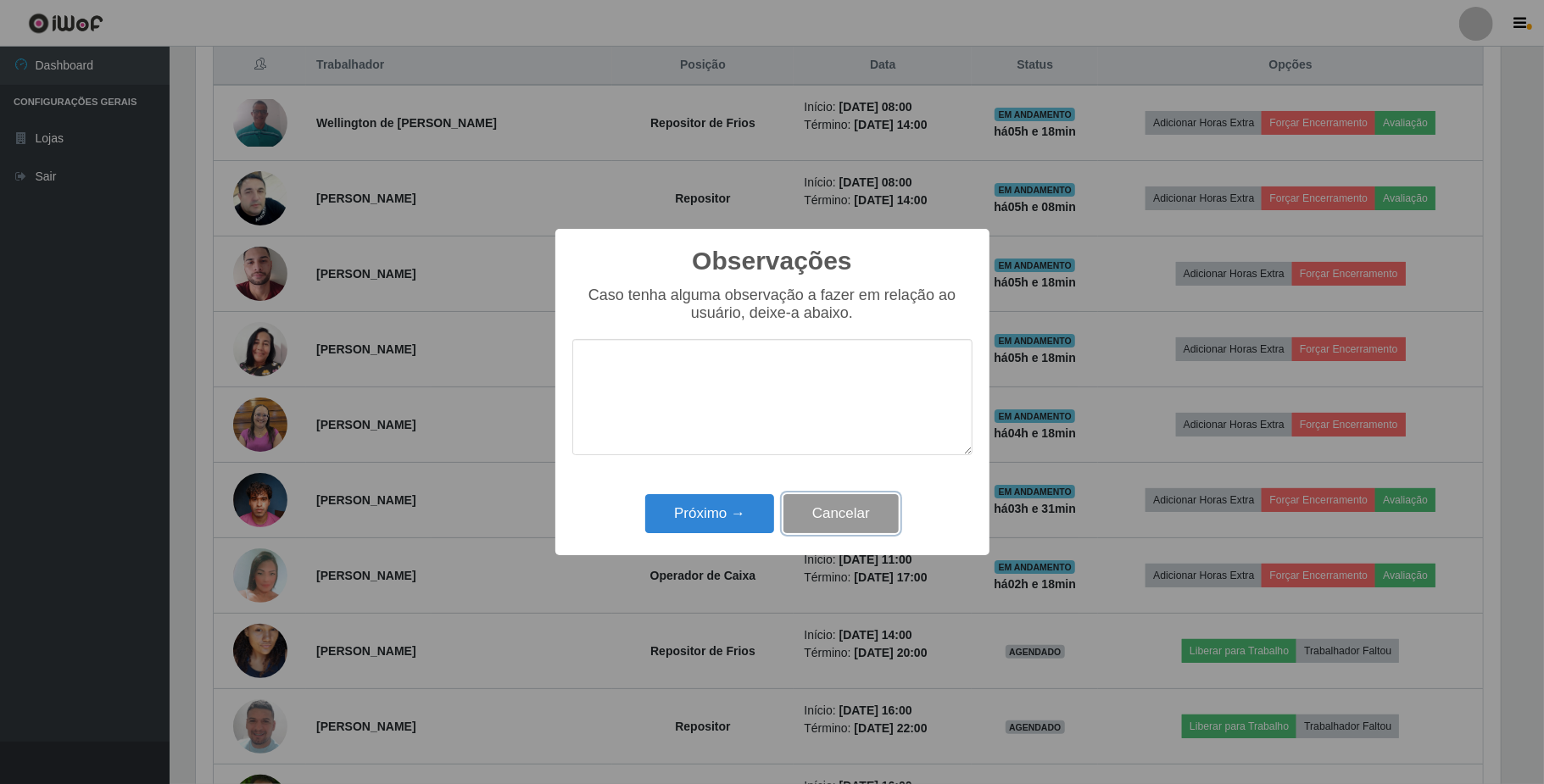
click at [863, 509] on button "Cancelar" at bounding box center [841, 513] width 116 height 40
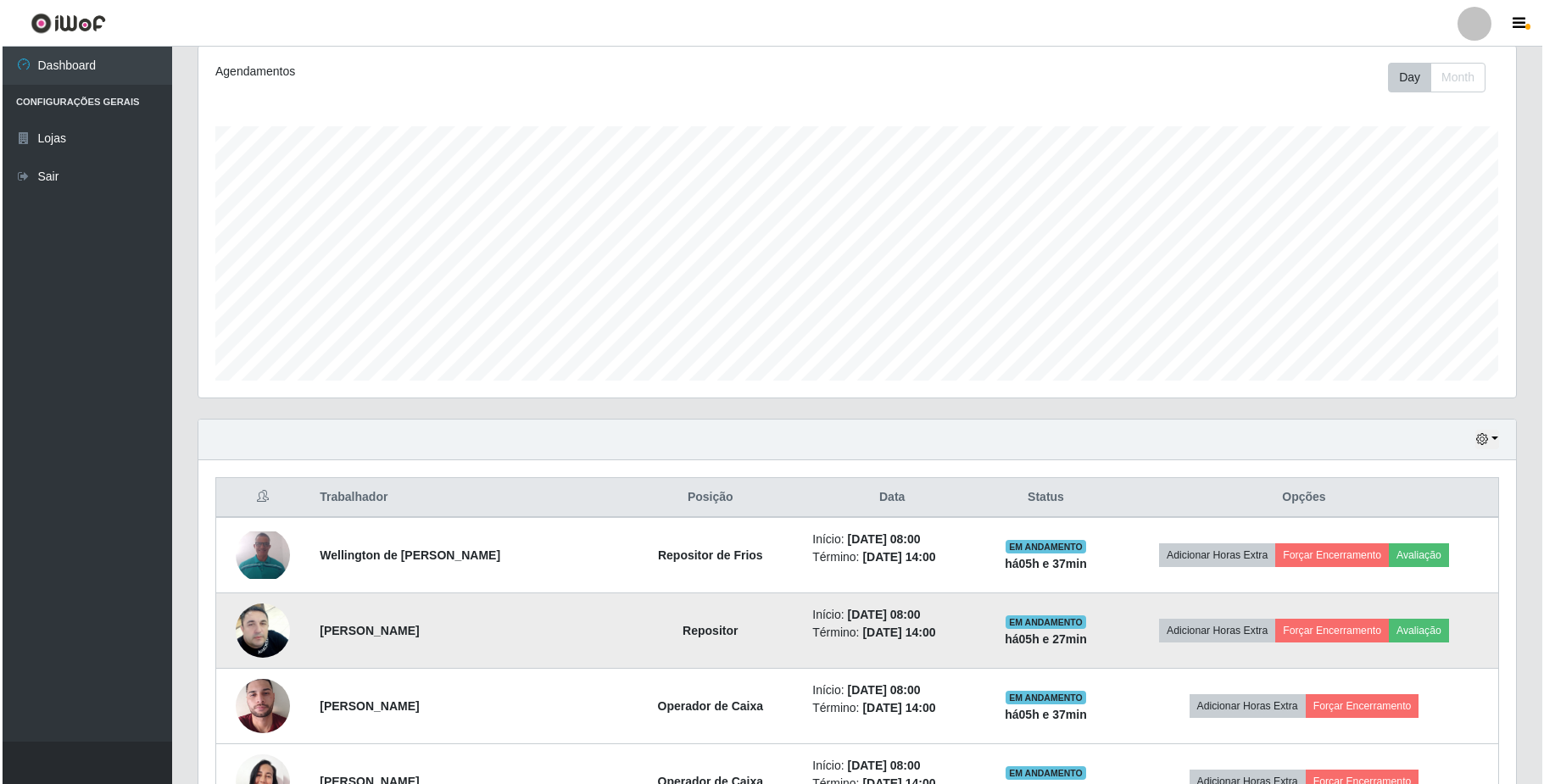
scroll to position [339, 0]
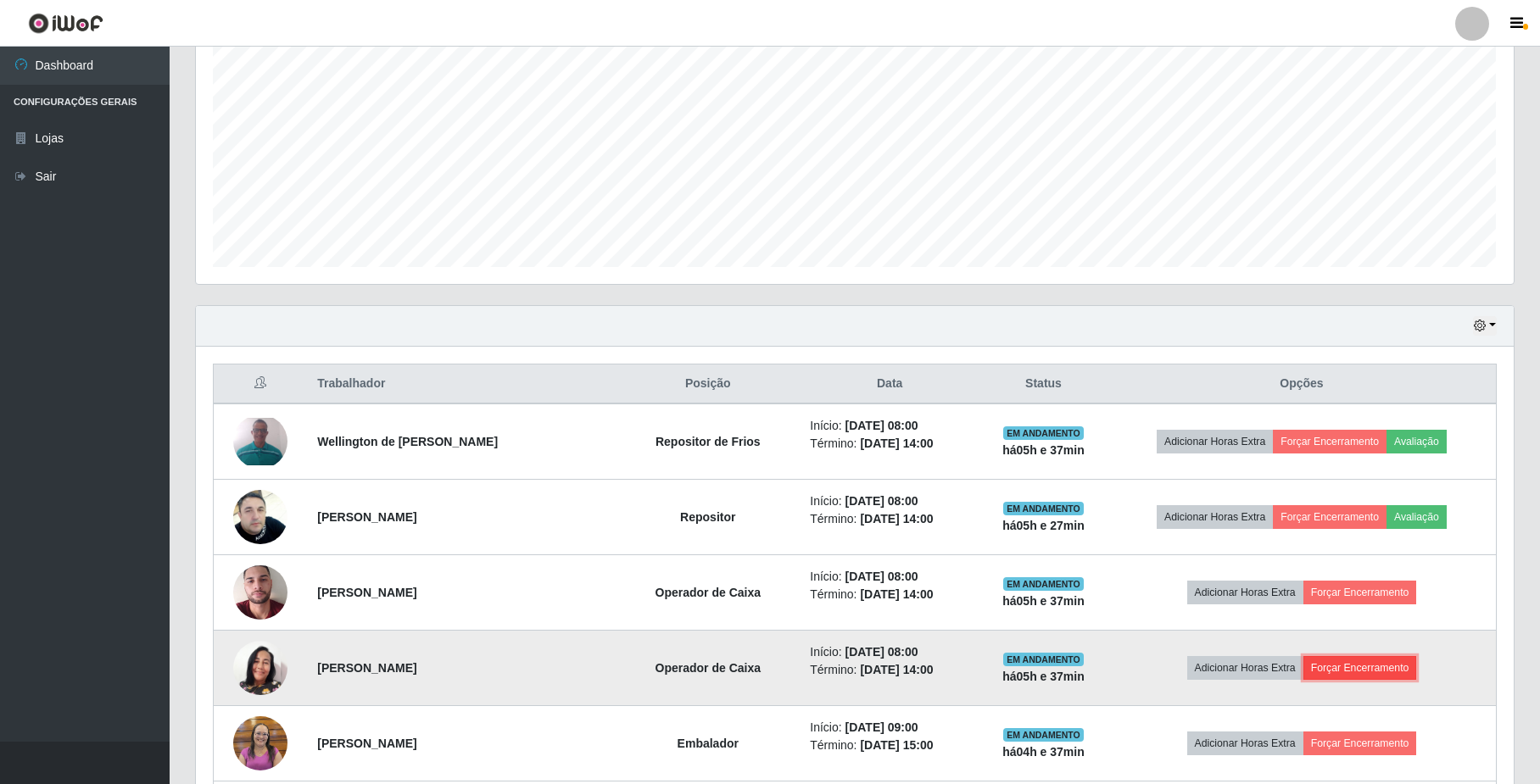
click at [1330, 673] on button "Forçar Encerramento" at bounding box center [1360, 667] width 114 height 24
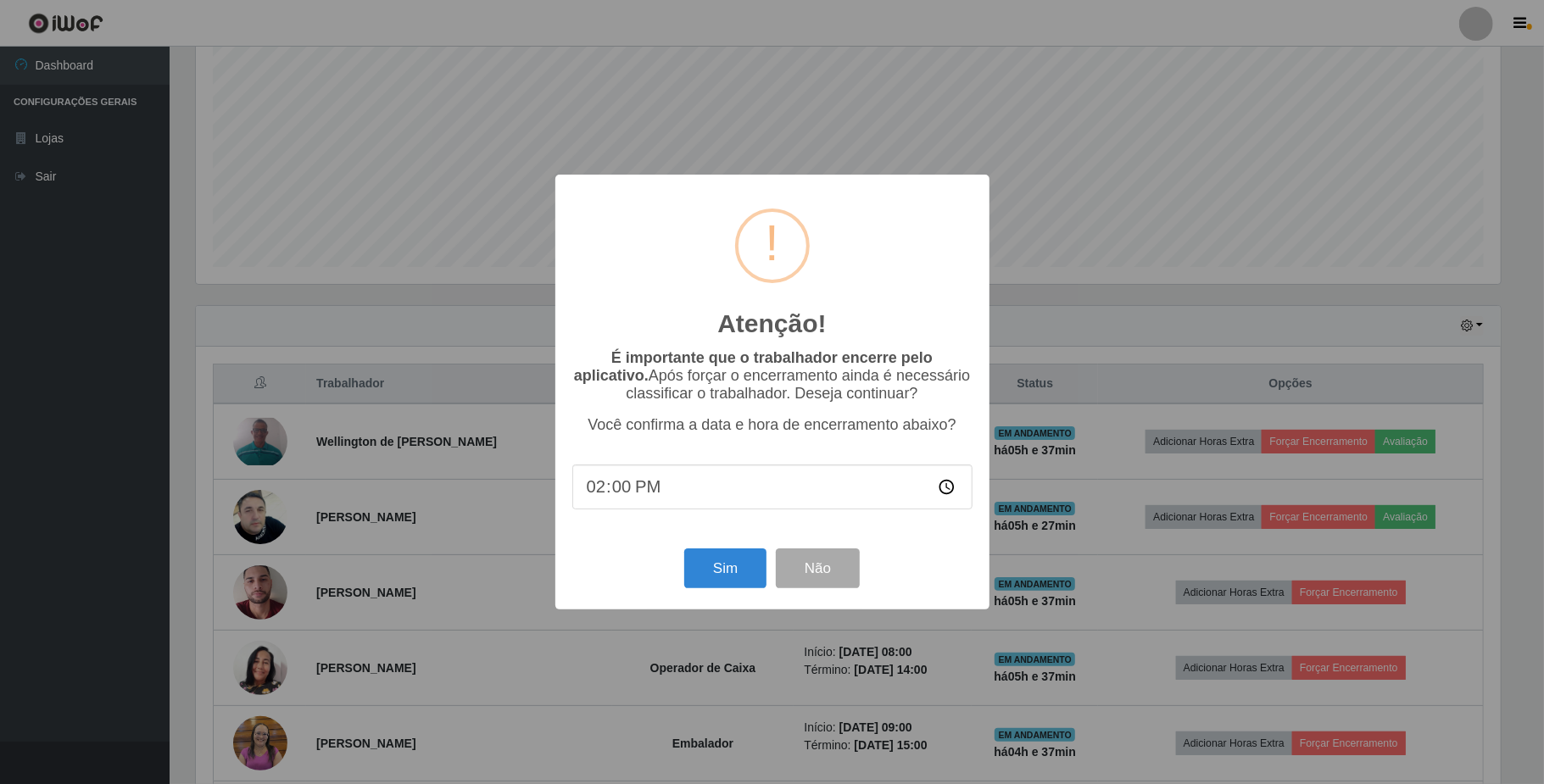
click at [940, 490] on input "14:00" at bounding box center [772, 487] width 400 height 44
type input "13:37"
click at [716, 570] on button "Sim" at bounding box center [725, 568] width 82 height 40
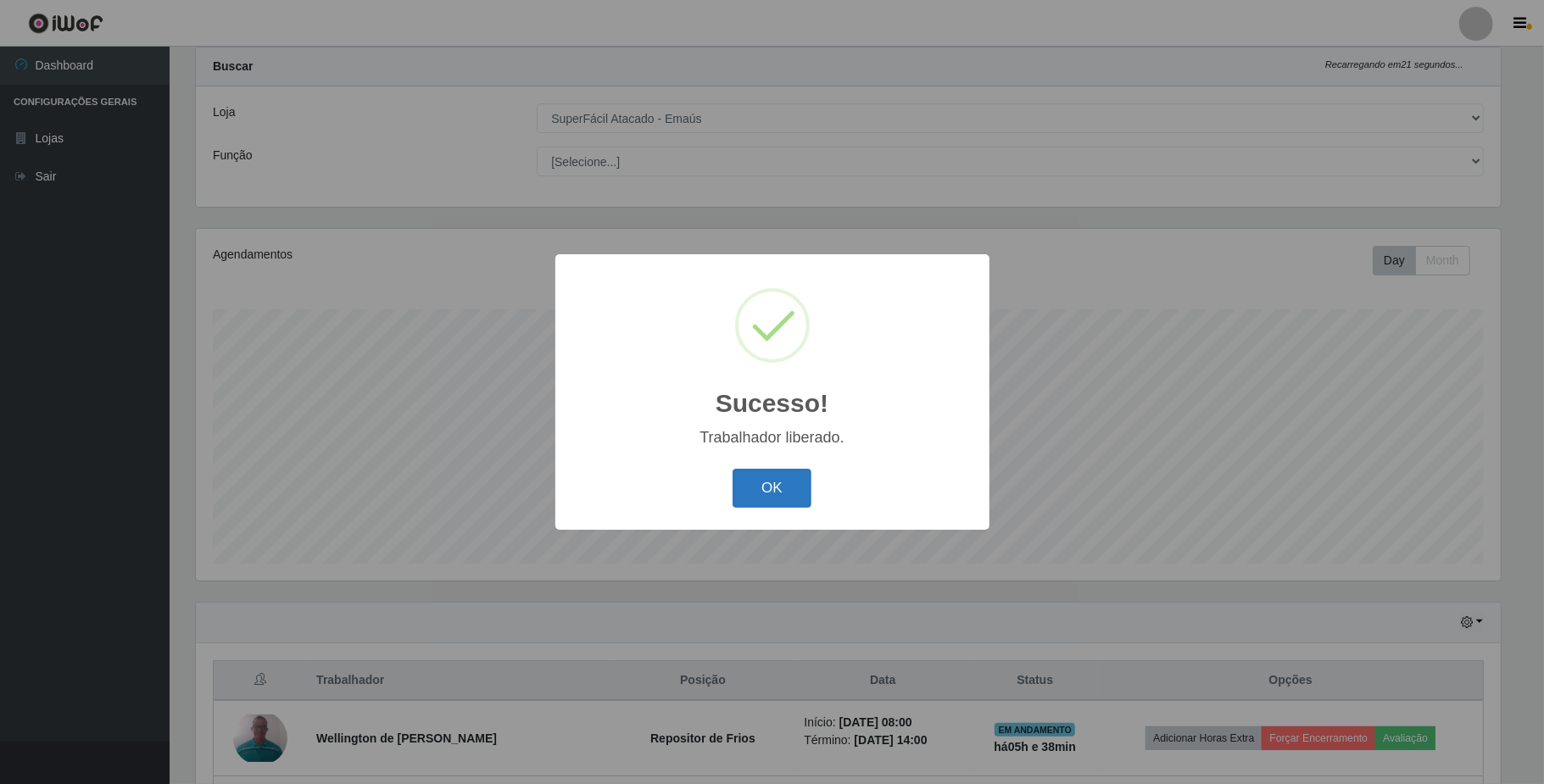
click at [760, 490] on button "OK" at bounding box center [772, 489] width 79 height 40
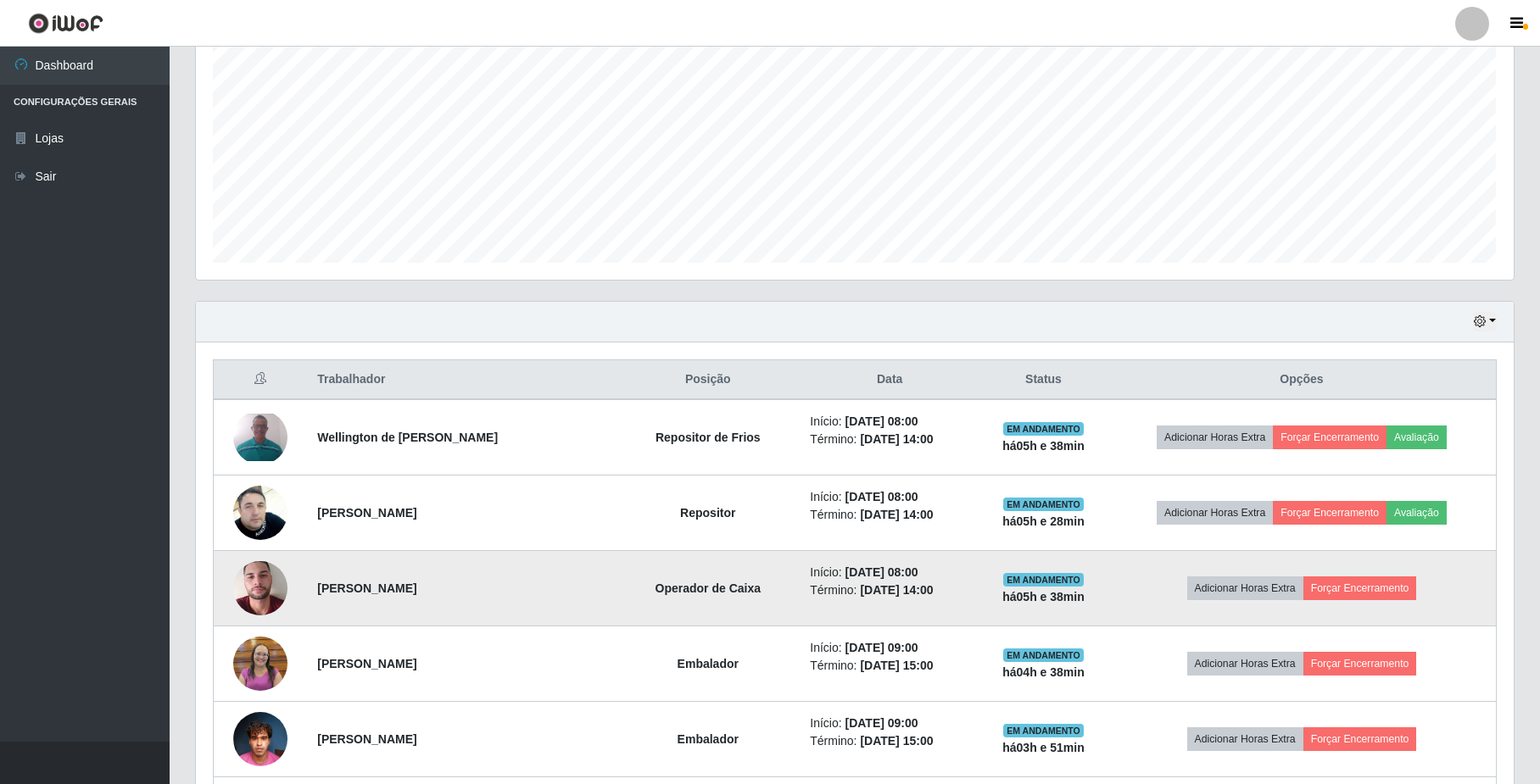
scroll to position [495, 0]
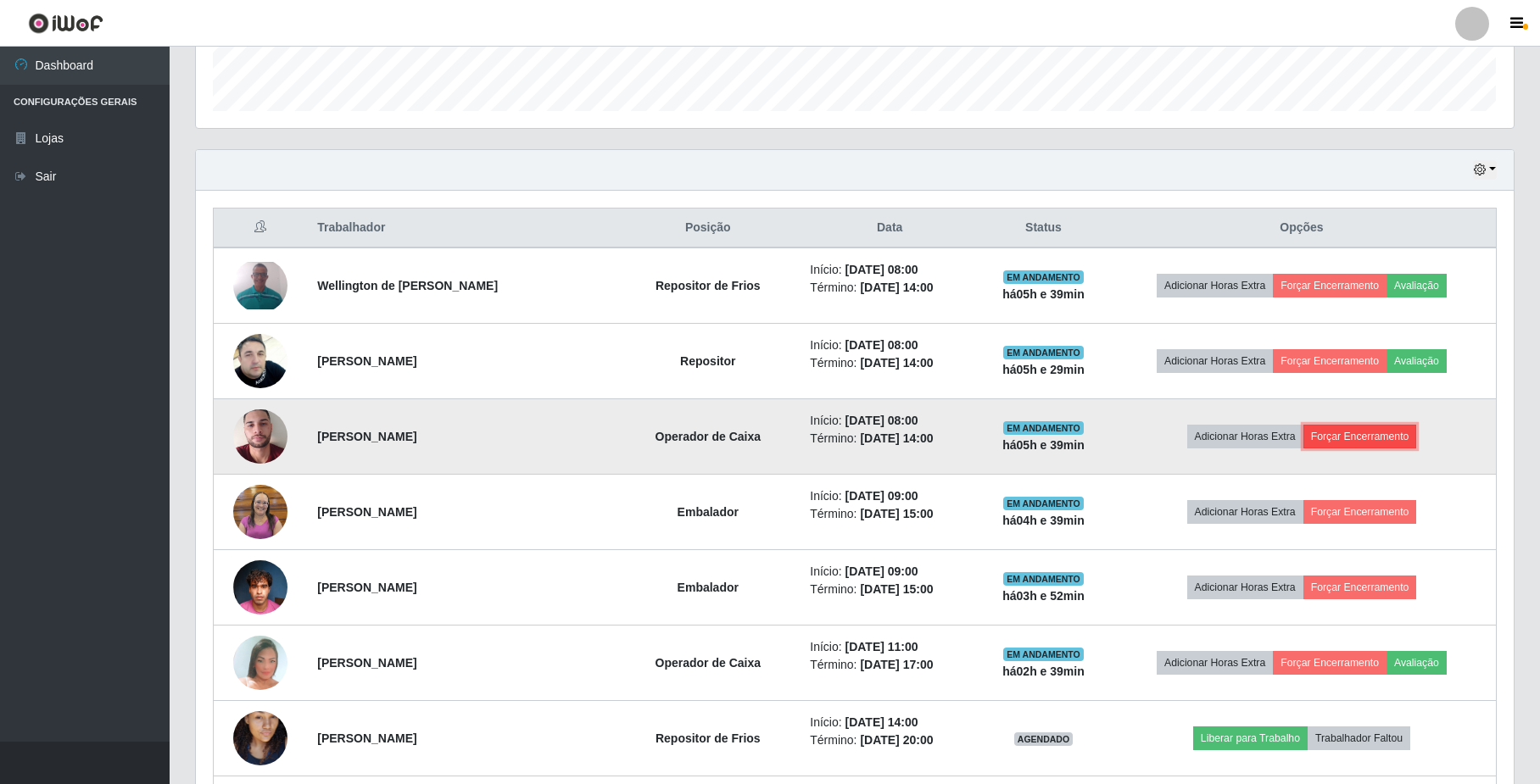
click at [1389, 436] on button "Forçar Encerramento" at bounding box center [1360, 436] width 114 height 24
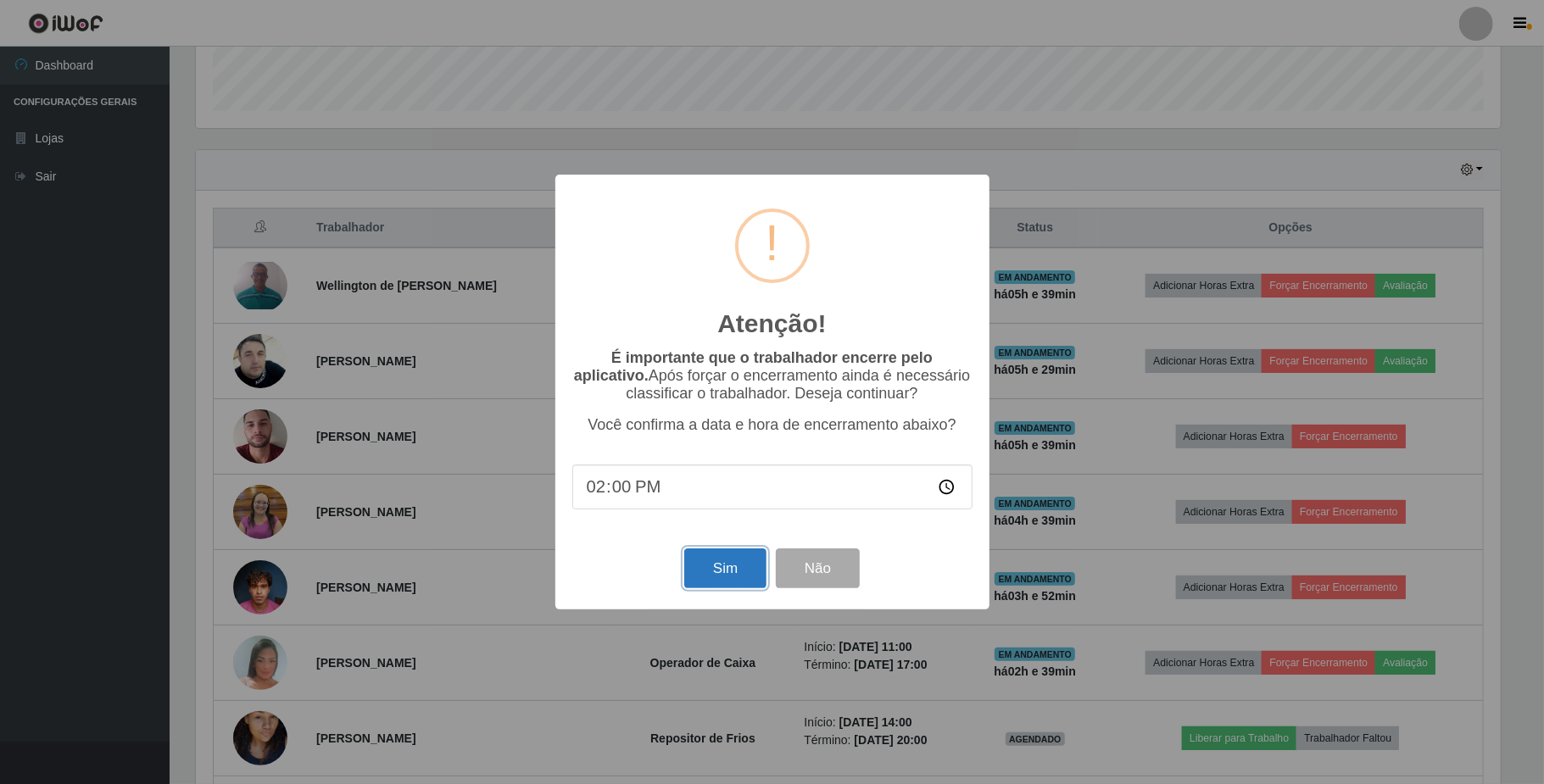
click at [736, 575] on button "Sim" at bounding box center [725, 568] width 82 height 40
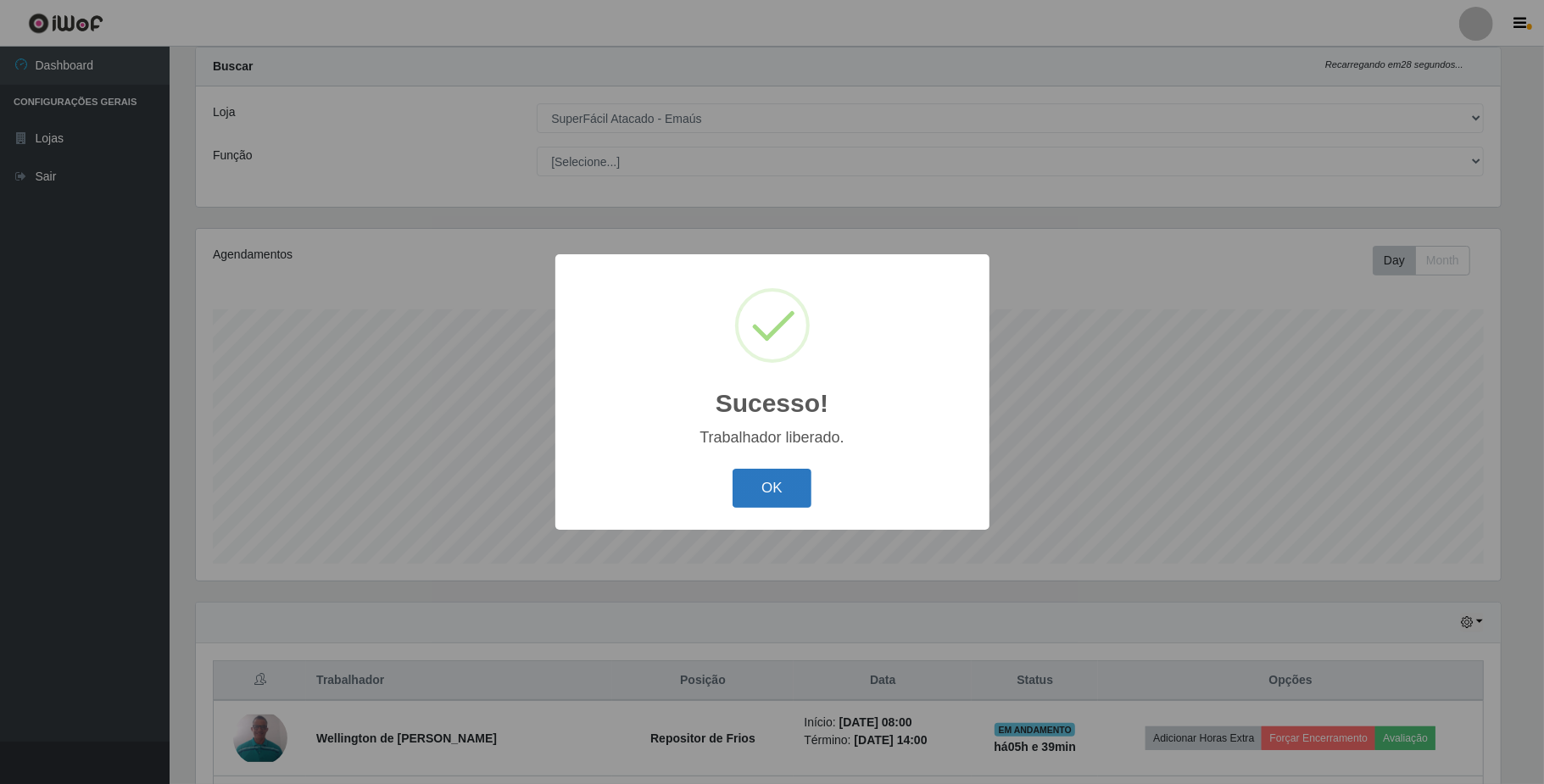
click at [767, 495] on button "OK" at bounding box center [772, 489] width 79 height 40
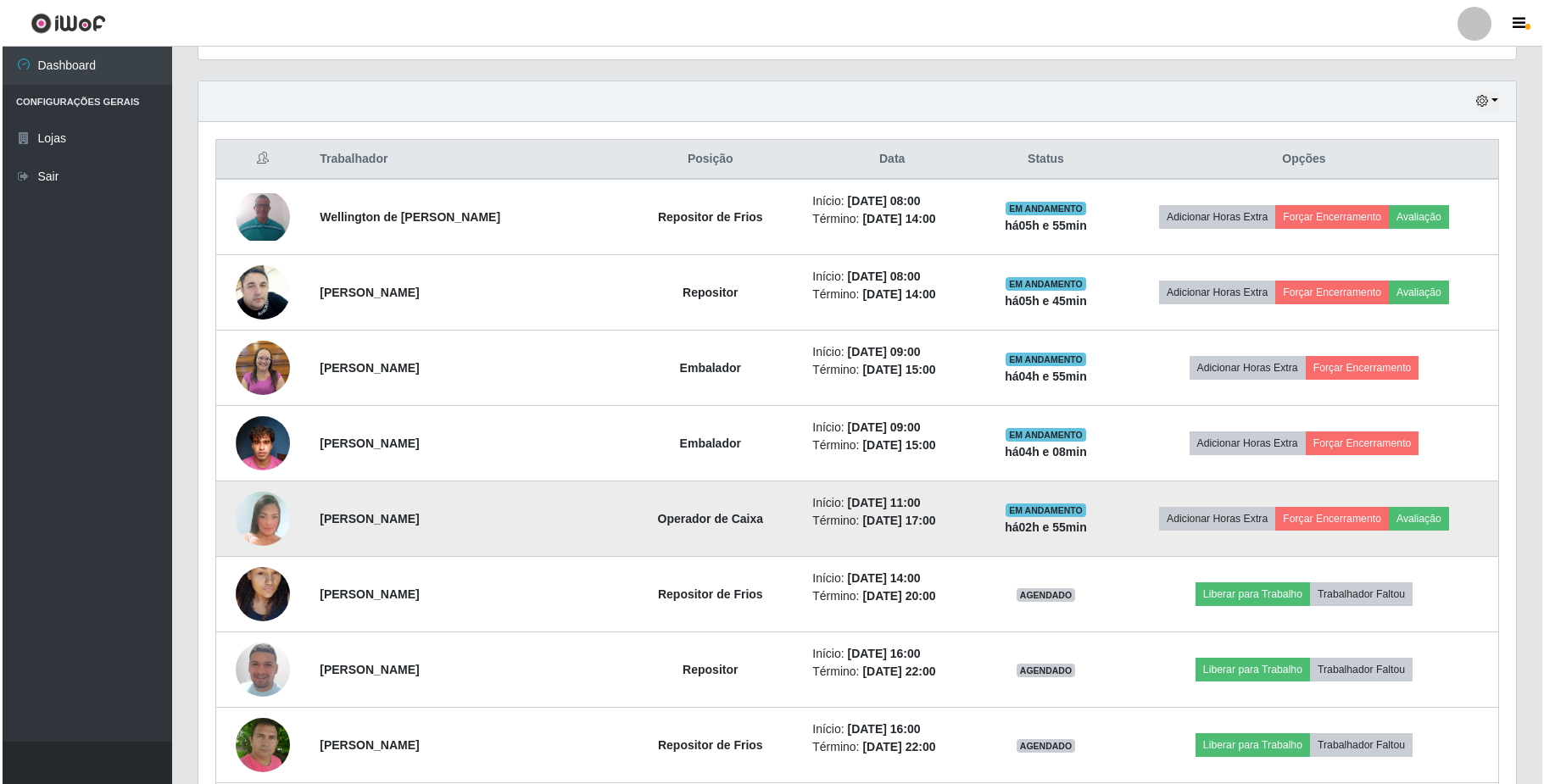
scroll to position [608, 0]
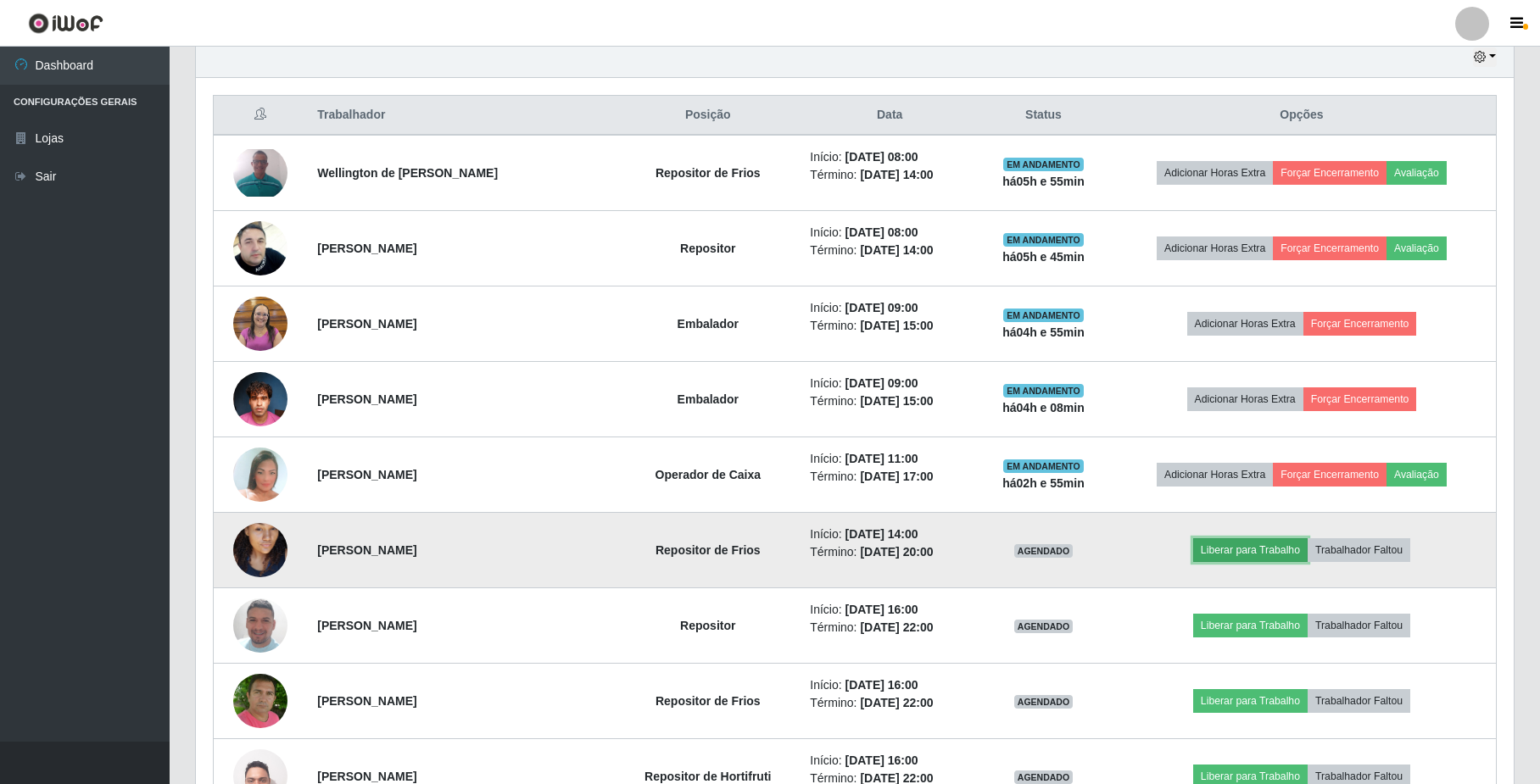
click at [1285, 562] on button "Liberar para Trabalho" at bounding box center [1250, 550] width 115 height 24
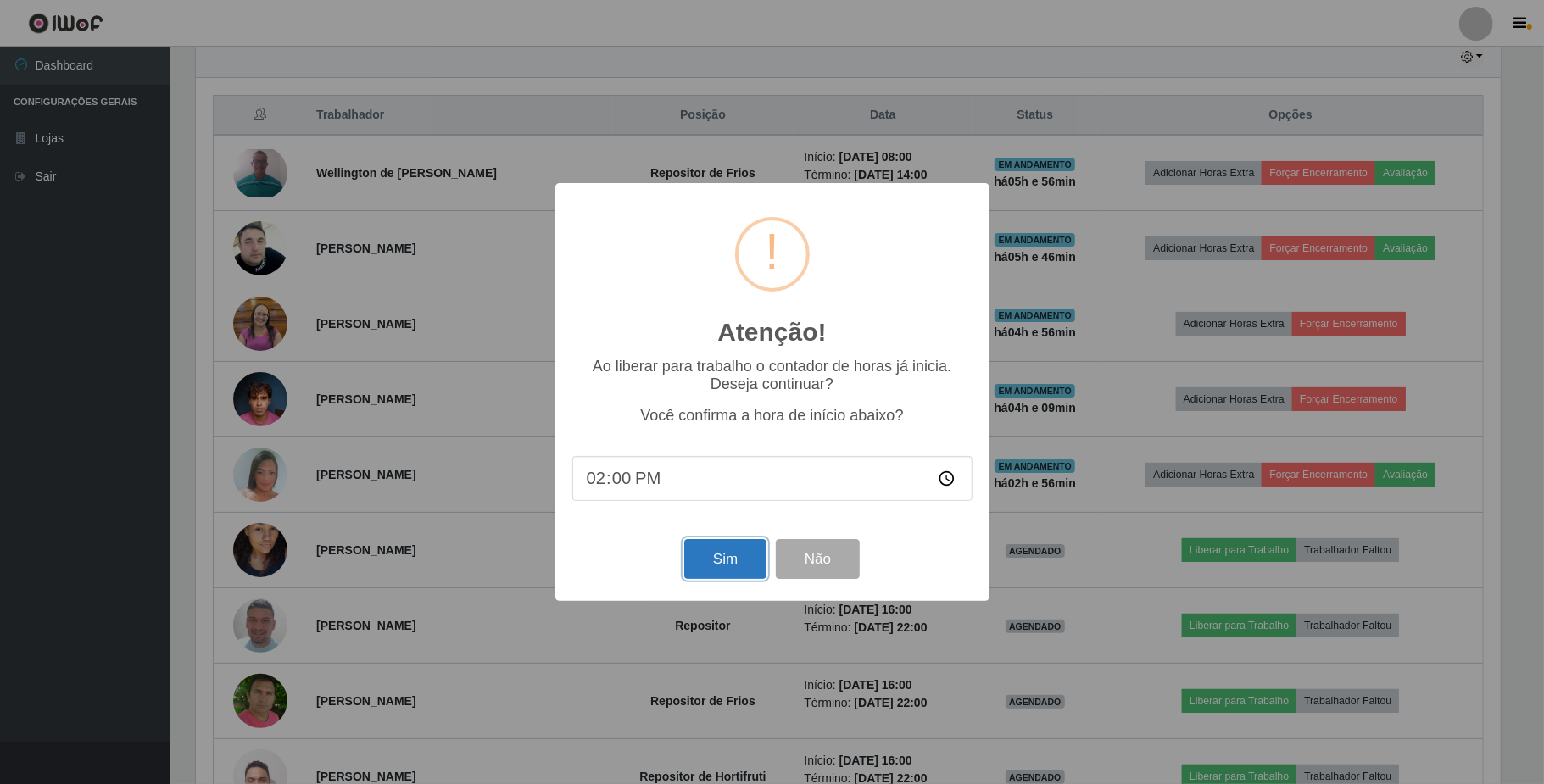
click at [719, 568] on button "Sim" at bounding box center [725, 559] width 82 height 40
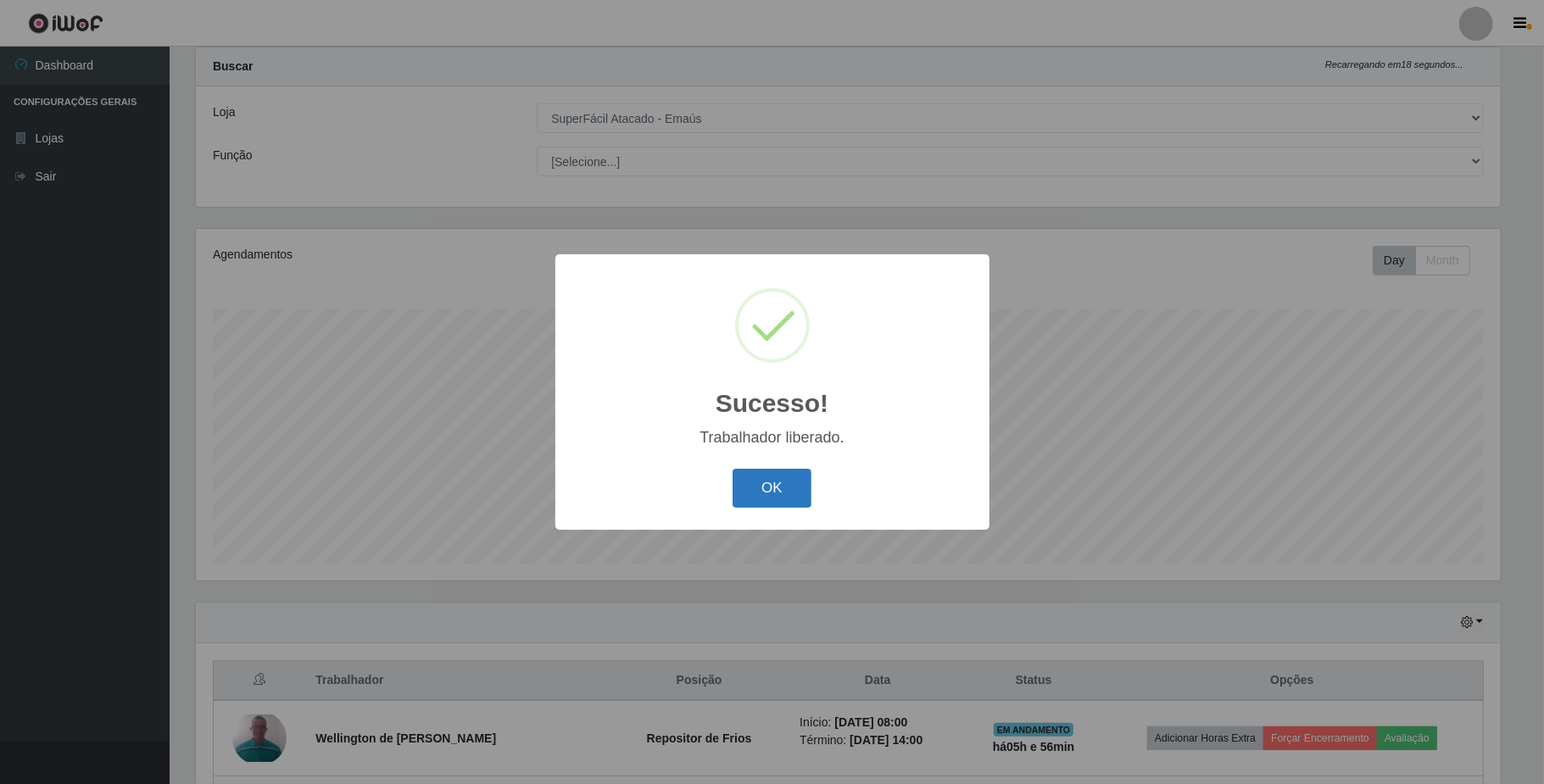
click at [780, 489] on button "OK" at bounding box center [772, 489] width 79 height 40
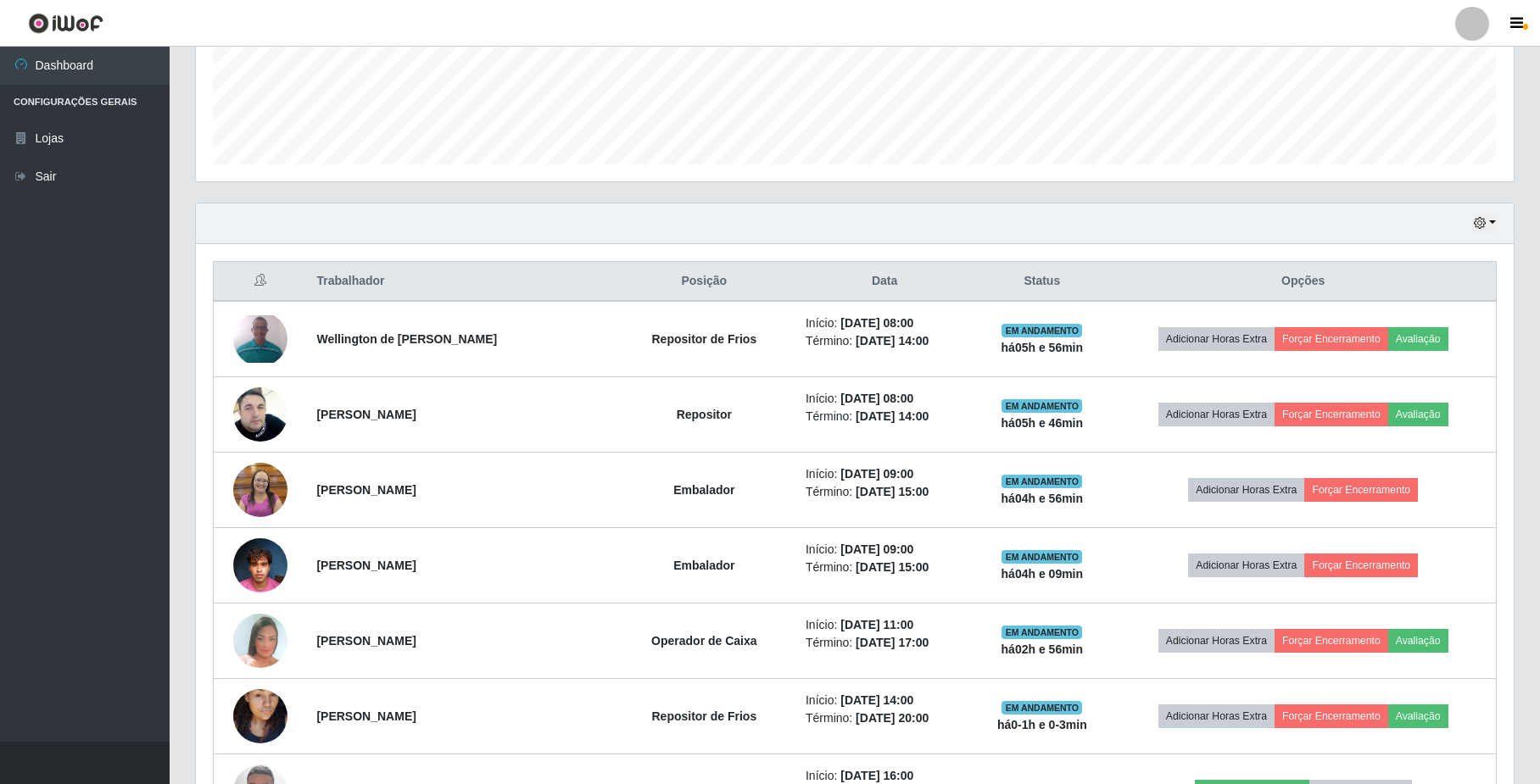
scroll to position [495, 0]
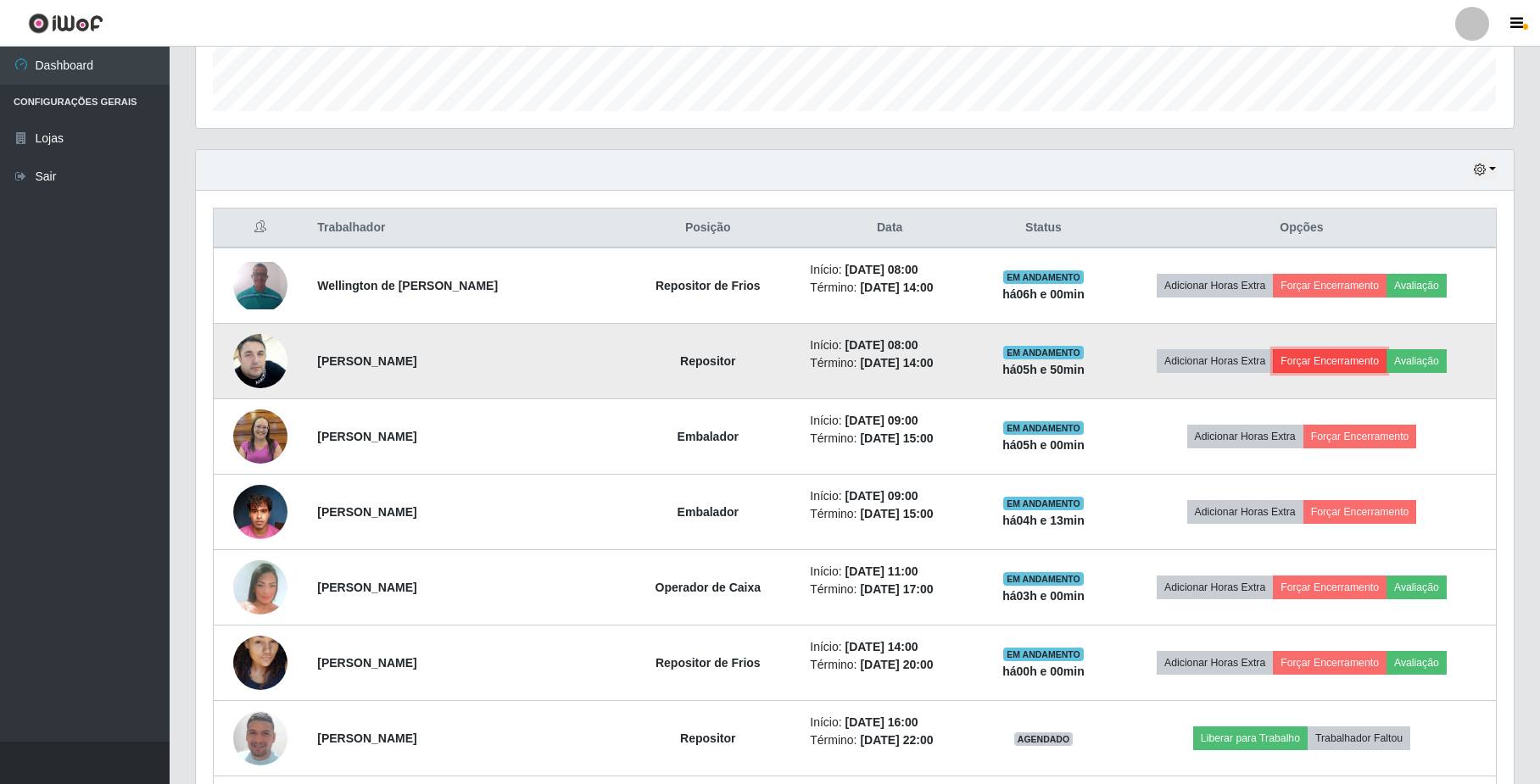
click at [1325, 364] on button "Forçar Encerramento" at bounding box center [1330, 360] width 114 height 24
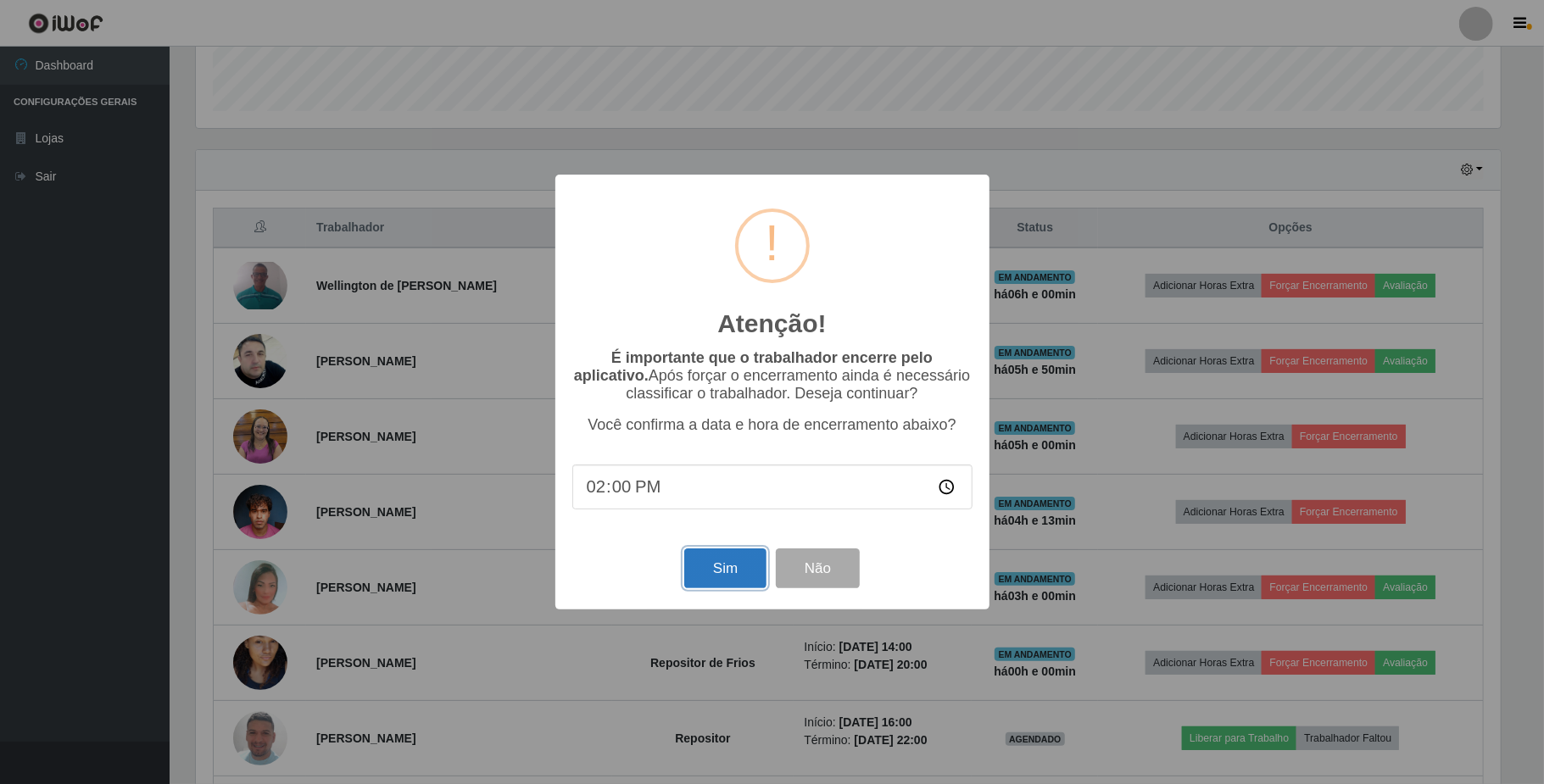
click at [720, 573] on button "Sim" at bounding box center [725, 568] width 82 height 40
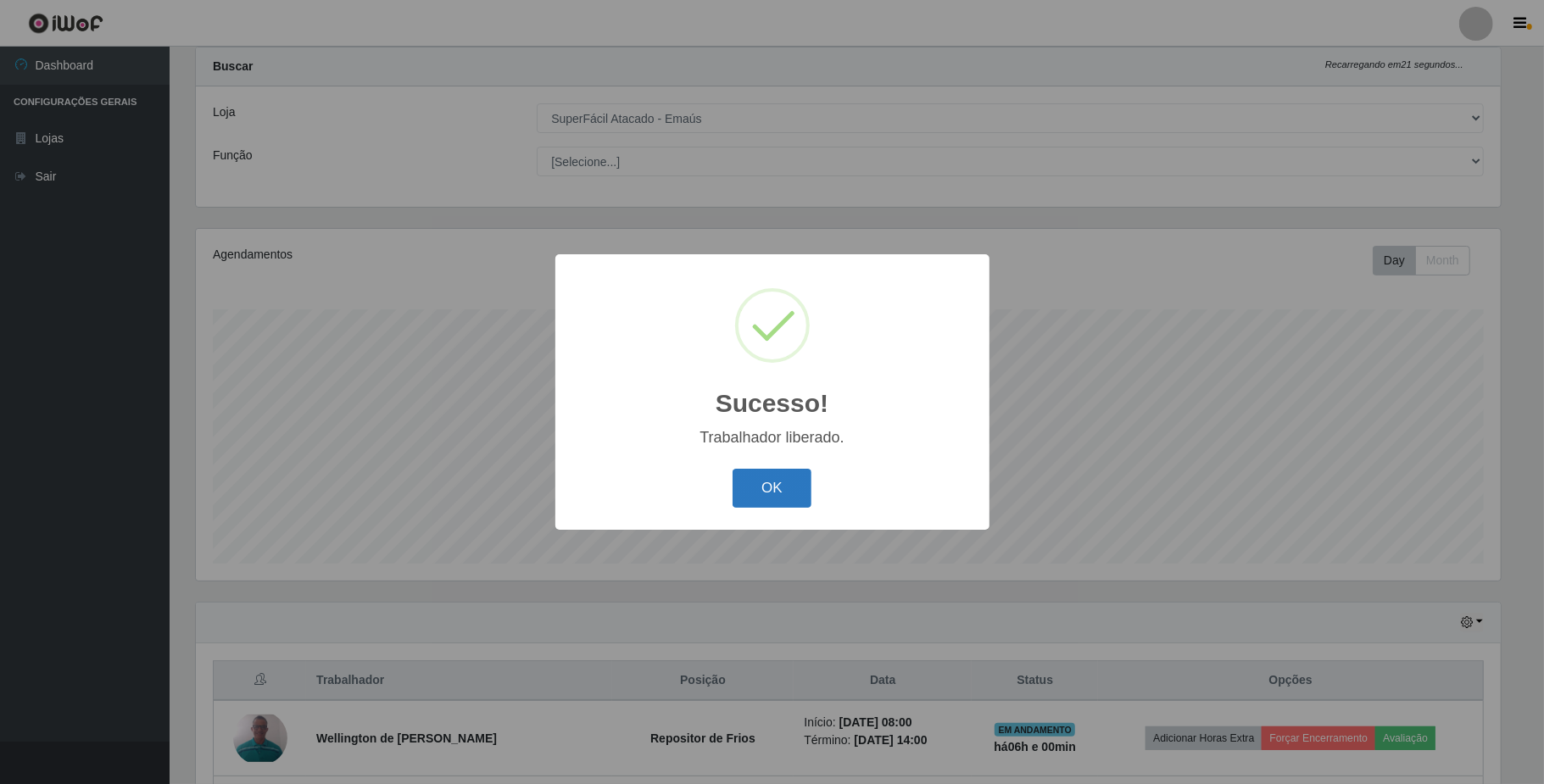
click at [766, 489] on button "OK" at bounding box center [772, 489] width 79 height 40
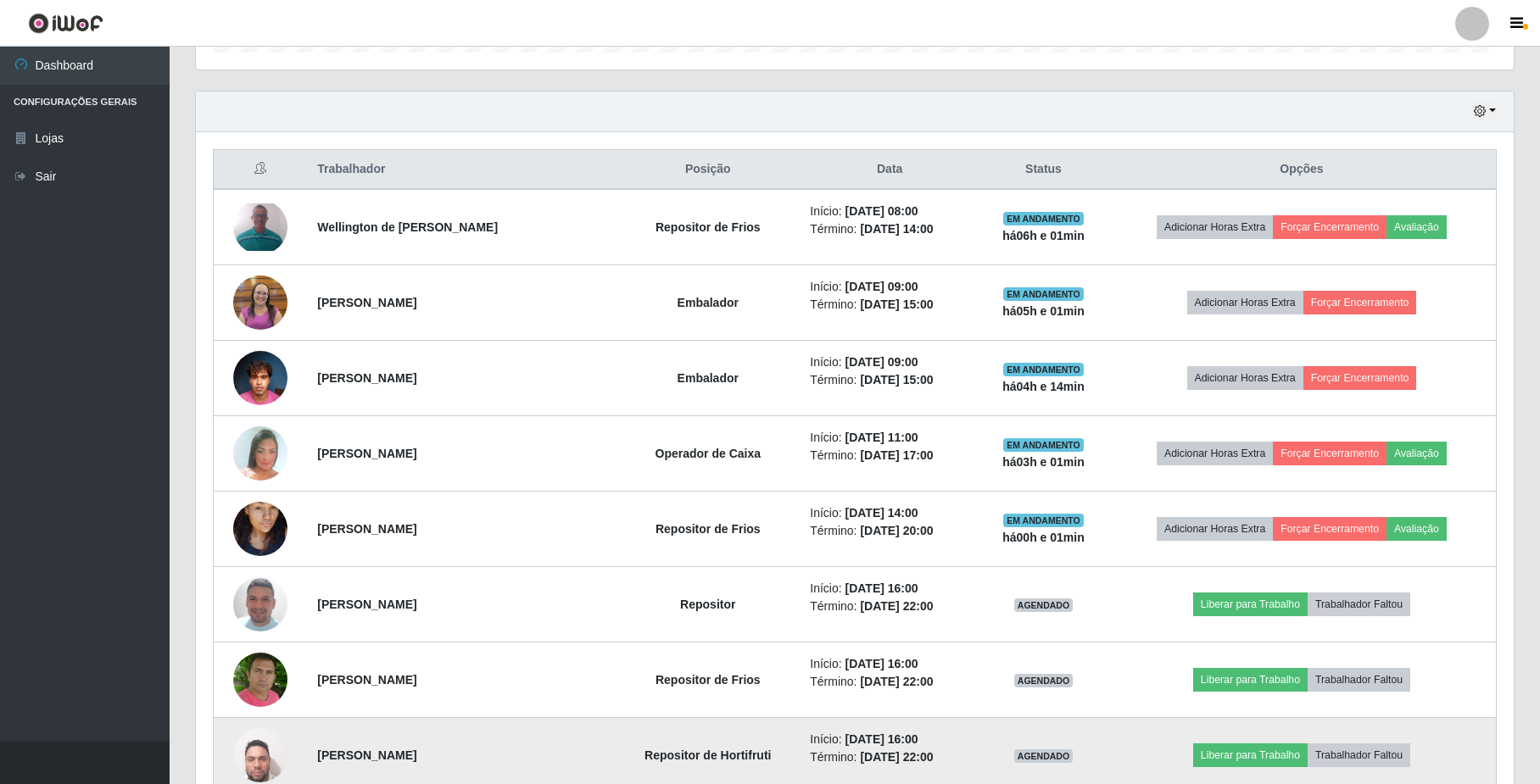
scroll to position [608, 0]
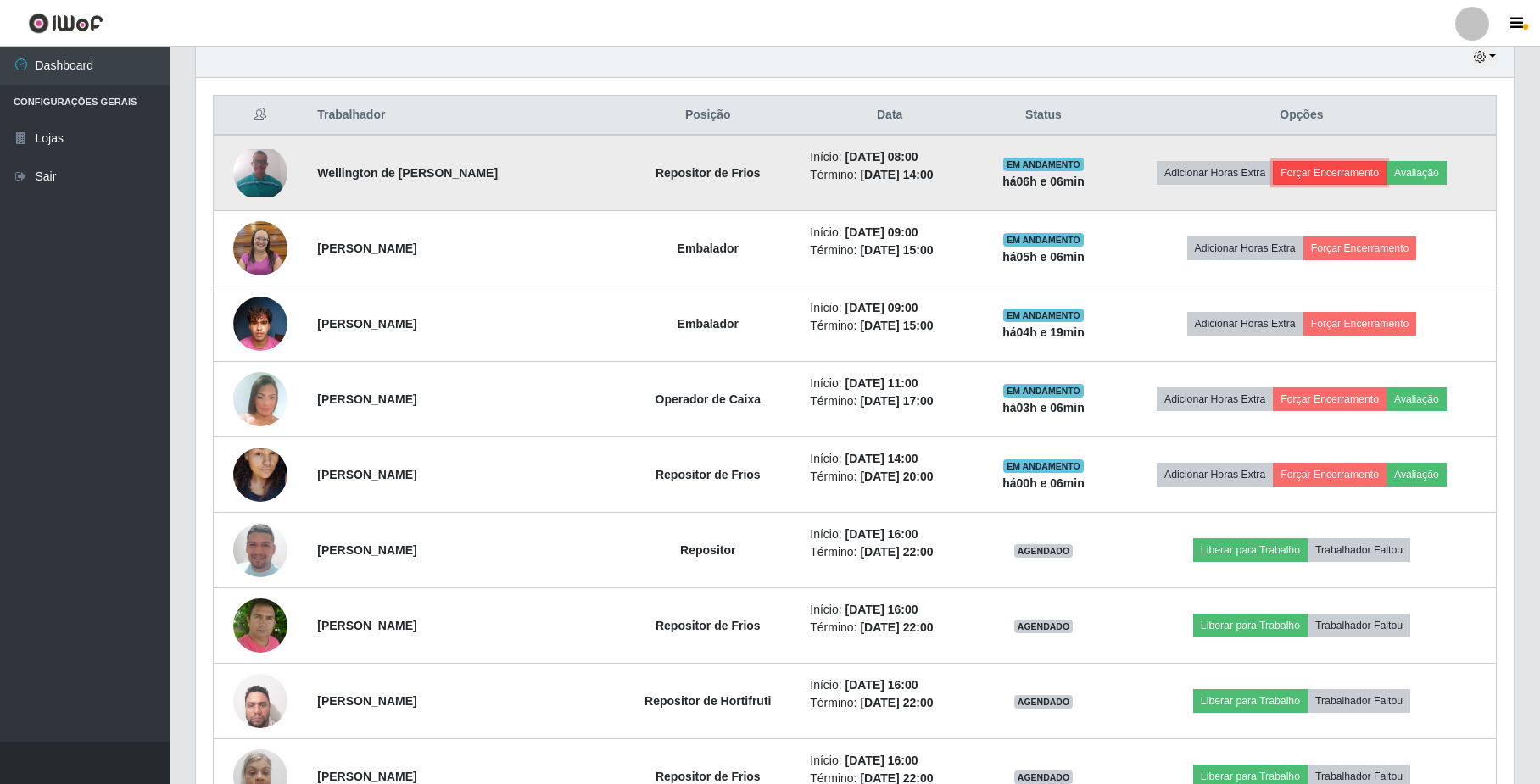
click at [1345, 170] on button "Forçar Encerramento" at bounding box center [1330, 173] width 114 height 24
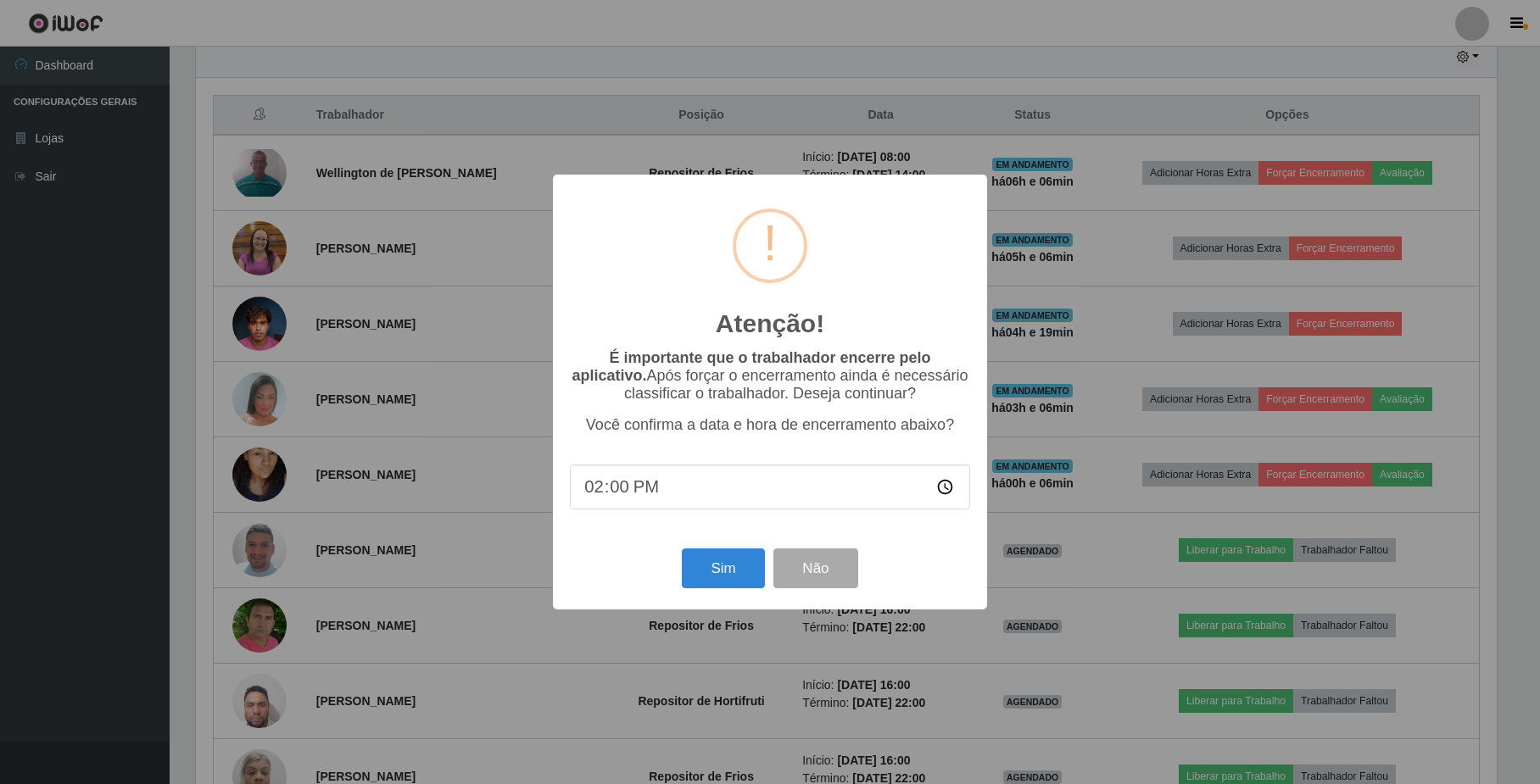
scroll to position [352, 1304]
click at [712, 575] on button "Sim" at bounding box center [725, 568] width 82 height 40
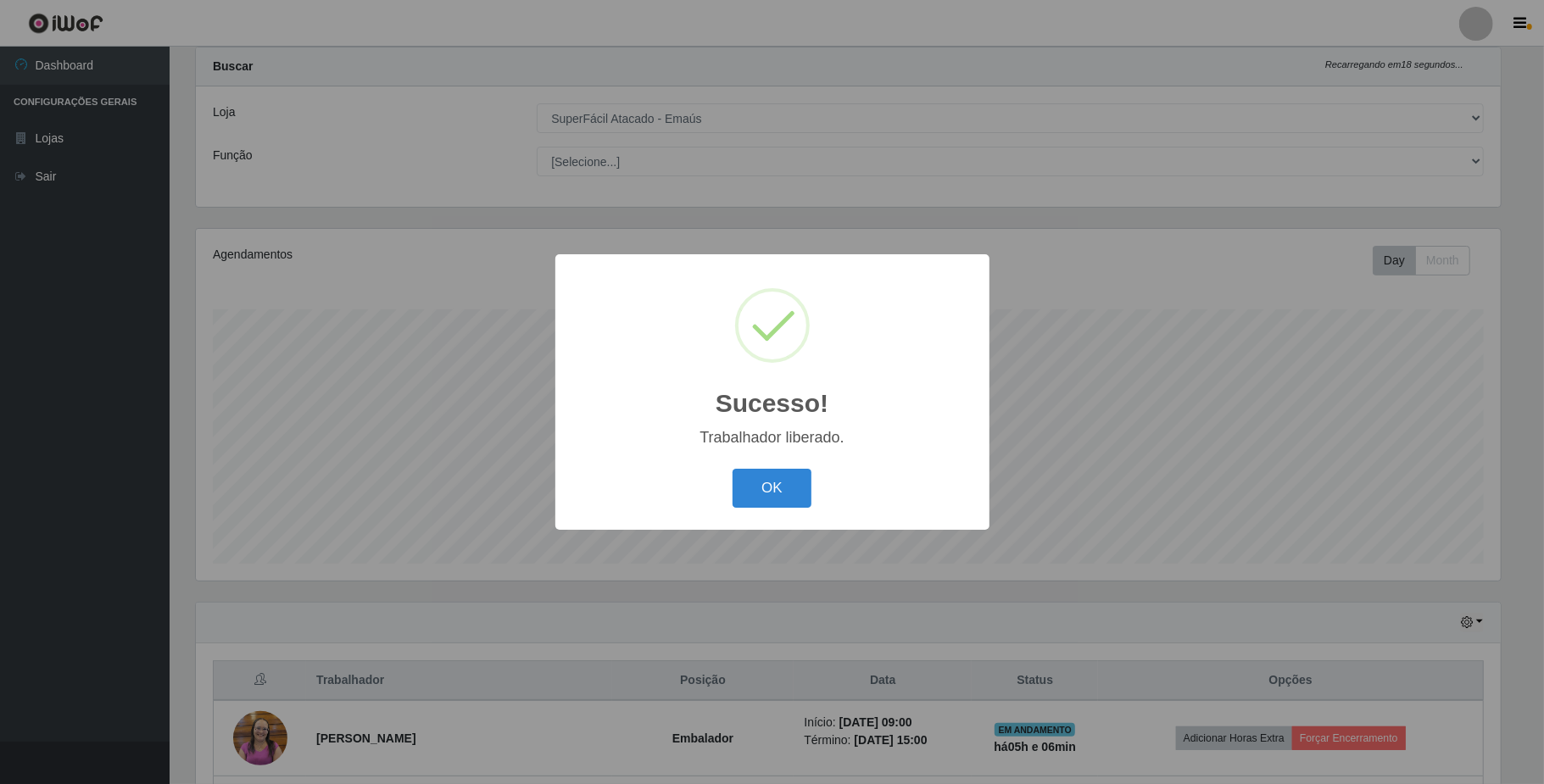
drag, startPoint x: 764, startPoint y: 479, endPoint x: 725, endPoint y: 493, distance: 41.4
click at [763, 479] on button "OK" at bounding box center [772, 489] width 79 height 40
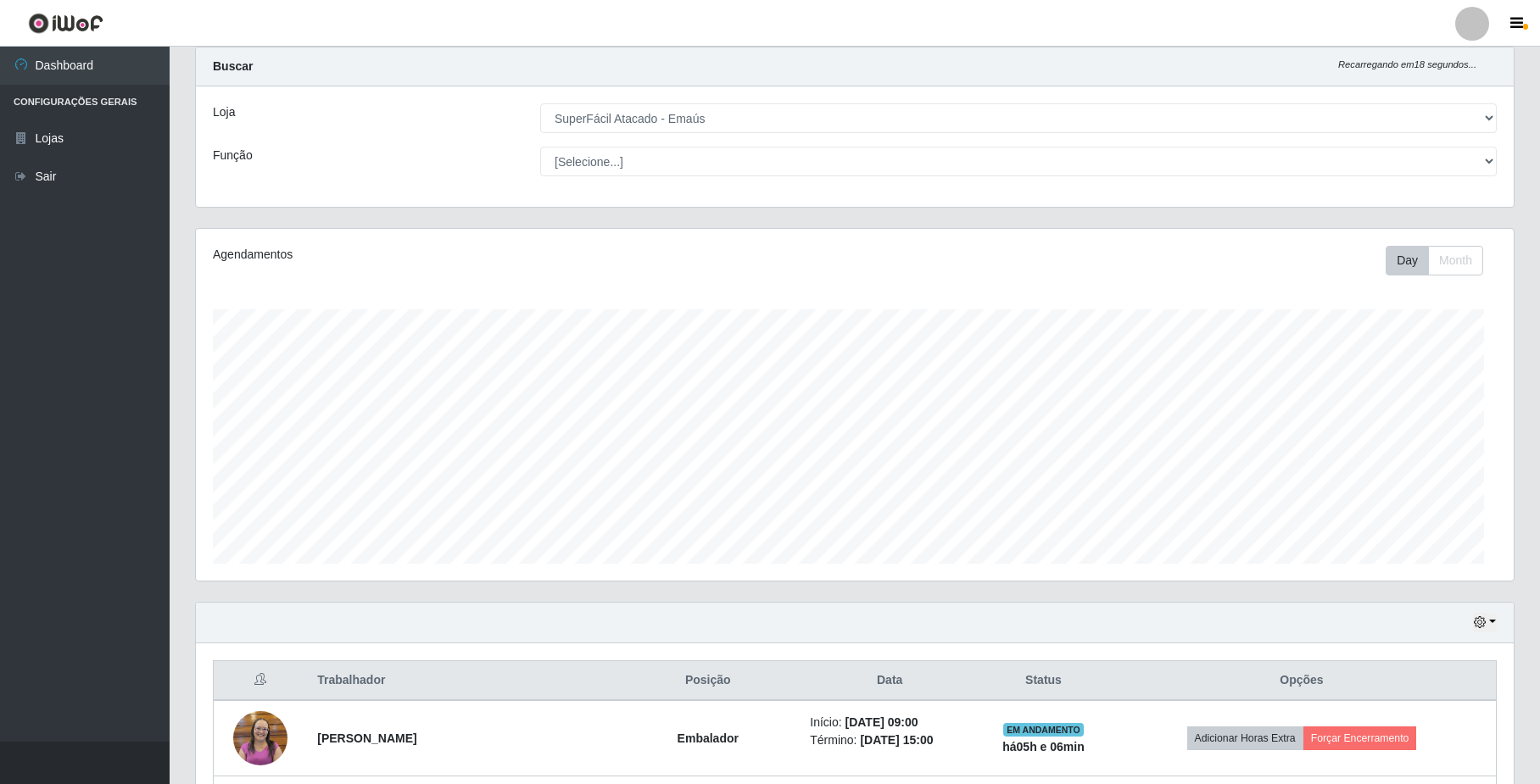
scroll to position [352, 1317]
